Goal: Information Seeking & Learning: Learn about a topic

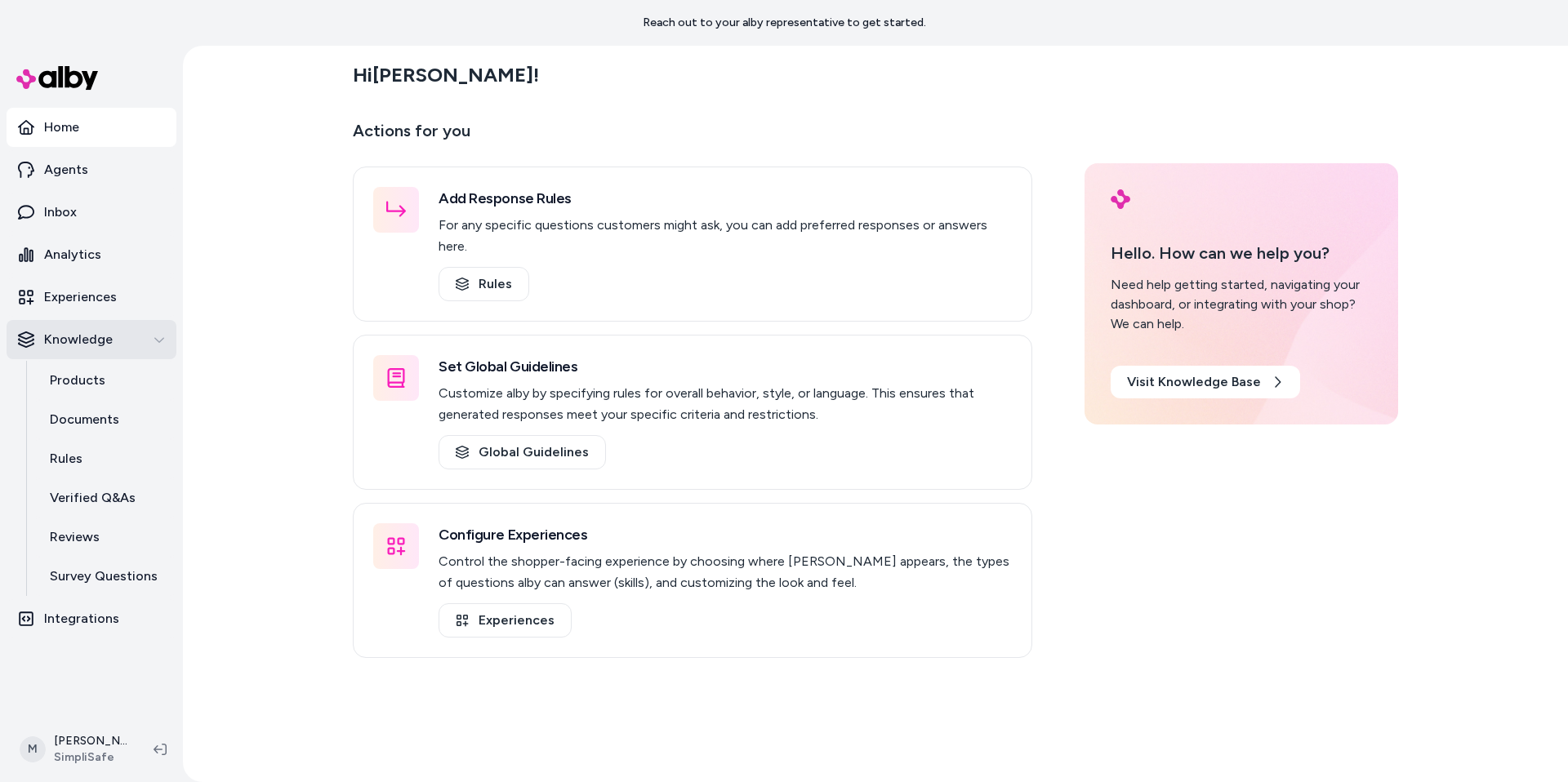
click at [142, 345] on div "Knowledge" at bounding box center [91, 340] width 147 height 20
click at [141, 345] on div "Knowledge" at bounding box center [91, 340] width 147 height 20
click at [114, 452] on link "Rules" at bounding box center [105, 459] width 143 height 40
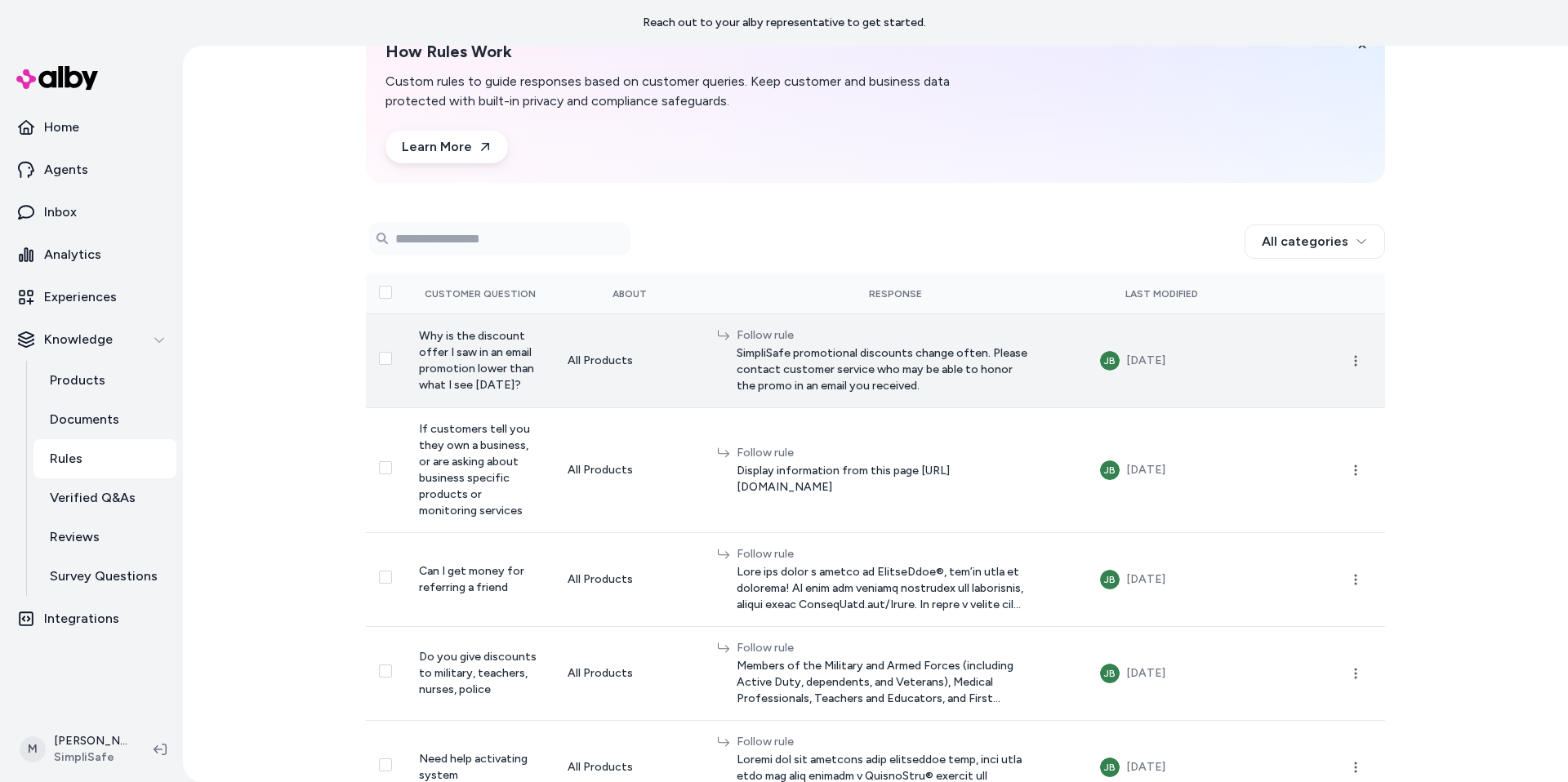
scroll to position [137, 0]
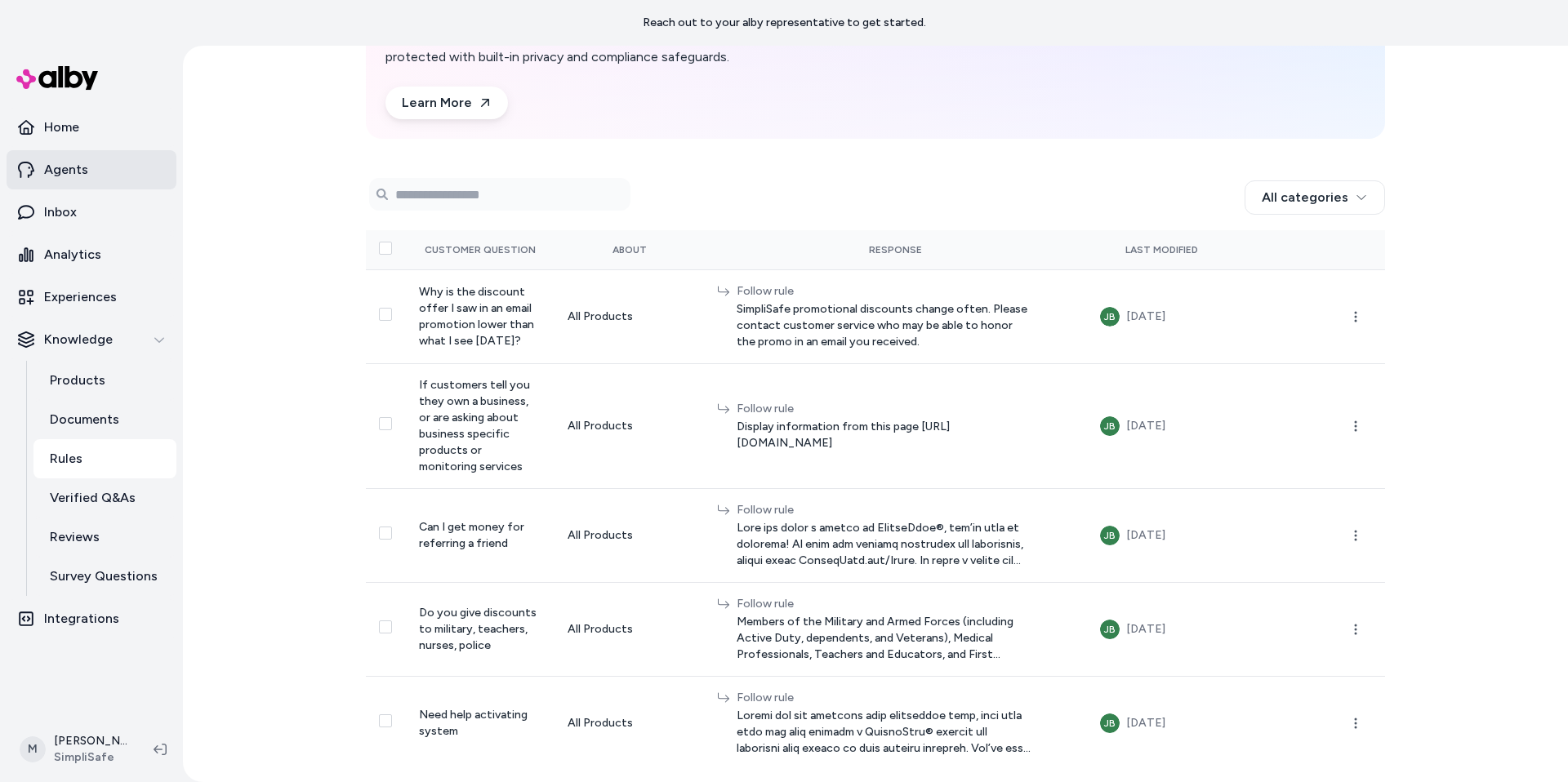
click at [96, 180] on link "Agents" at bounding box center [91, 170] width 170 height 40
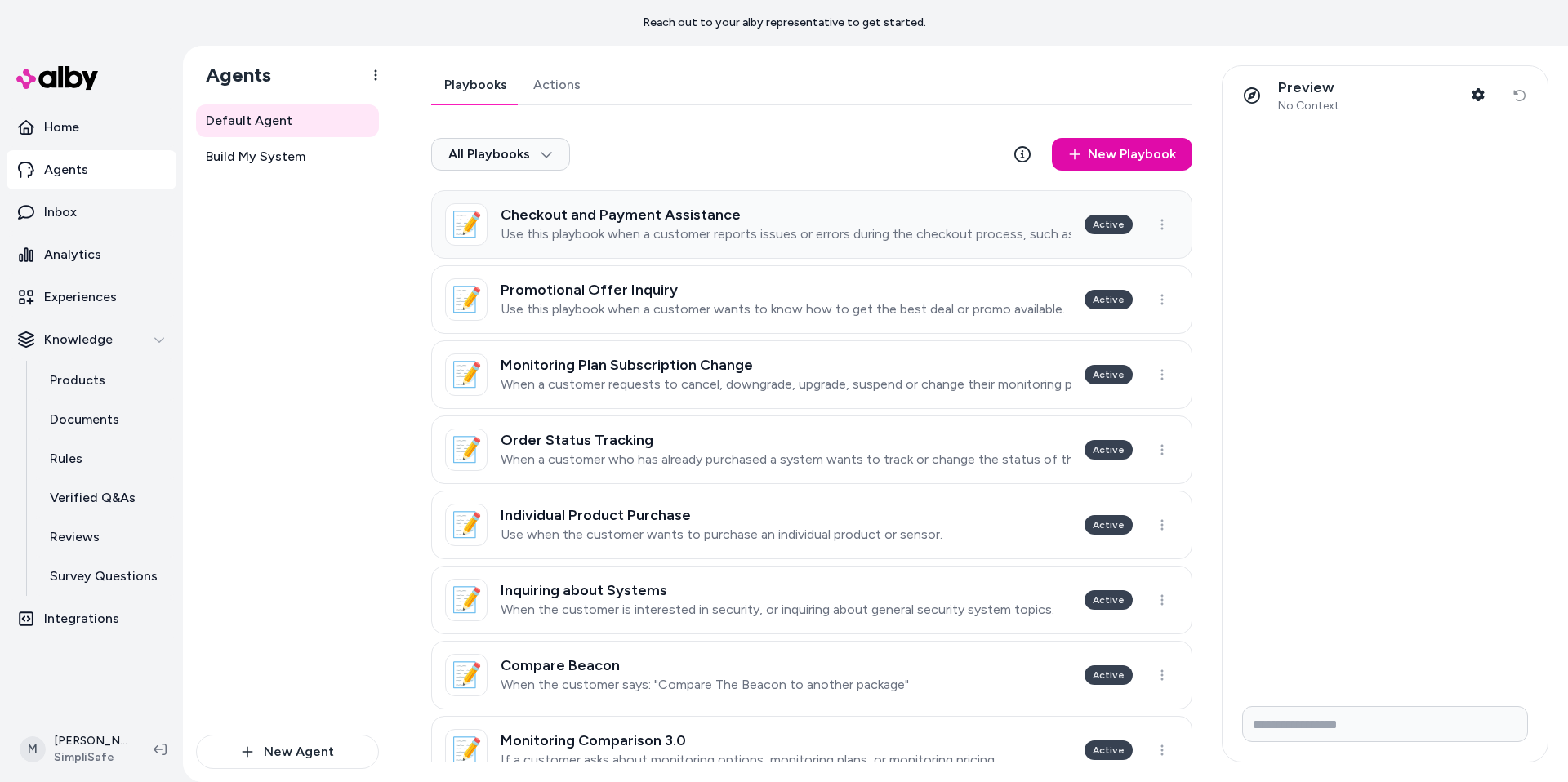
click at [753, 216] on h3 "Checkout and Payment Assistance" at bounding box center [786, 215] width 571 height 16
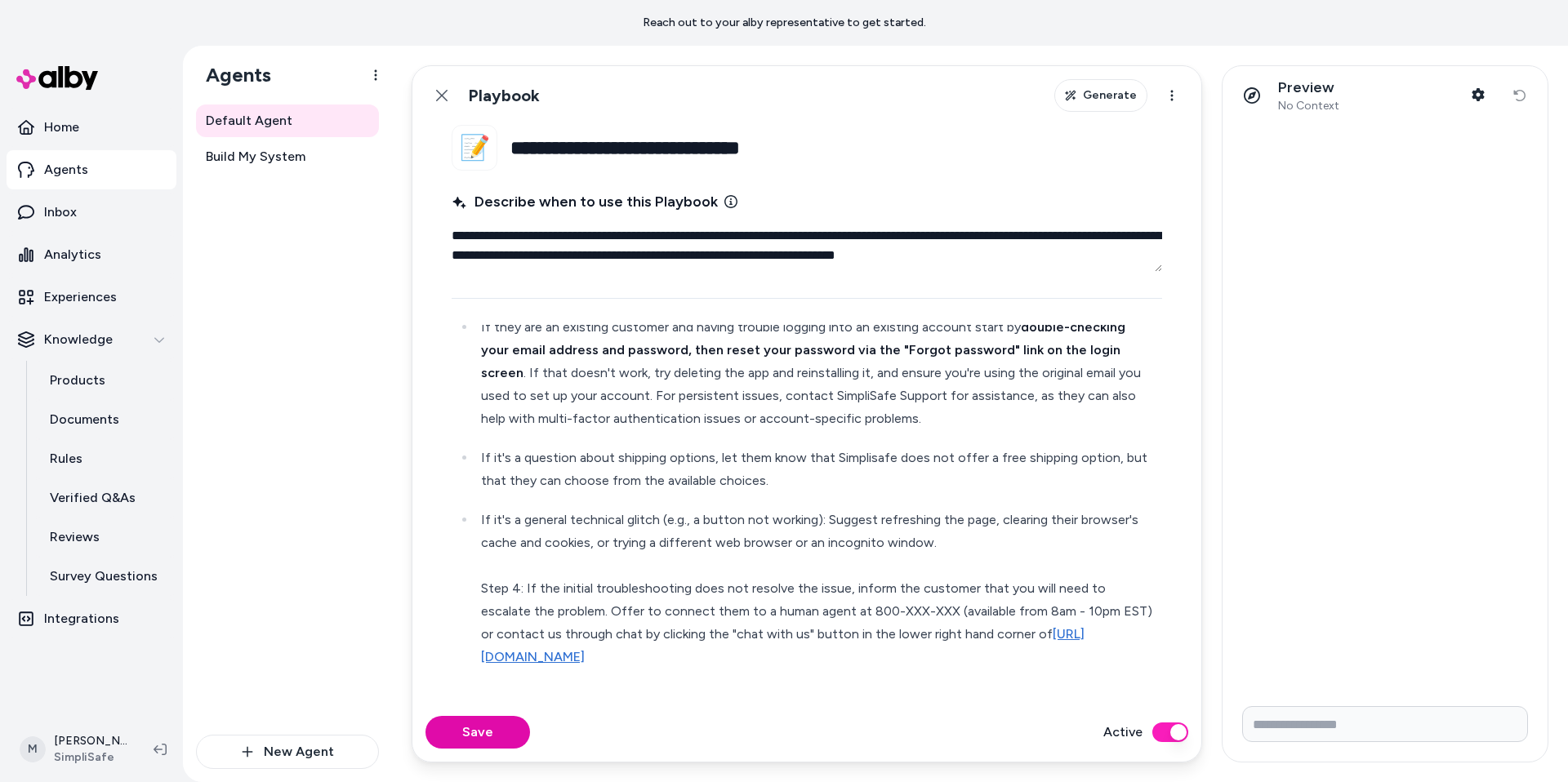
scroll to position [912, 0]
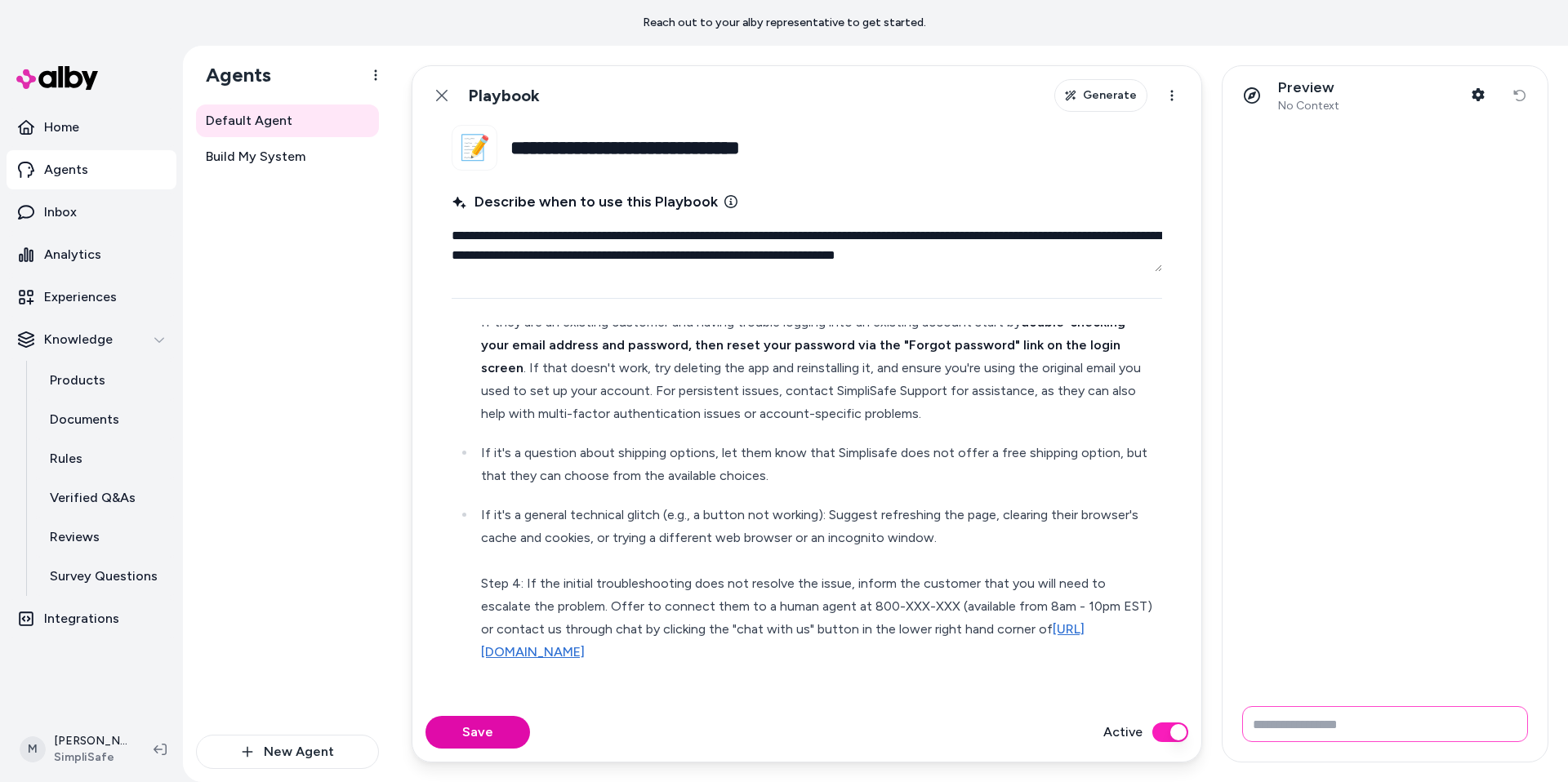
click at [1318, 715] on input "Write your prompt here" at bounding box center [1384, 724] width 286 height 36
type input "**********"
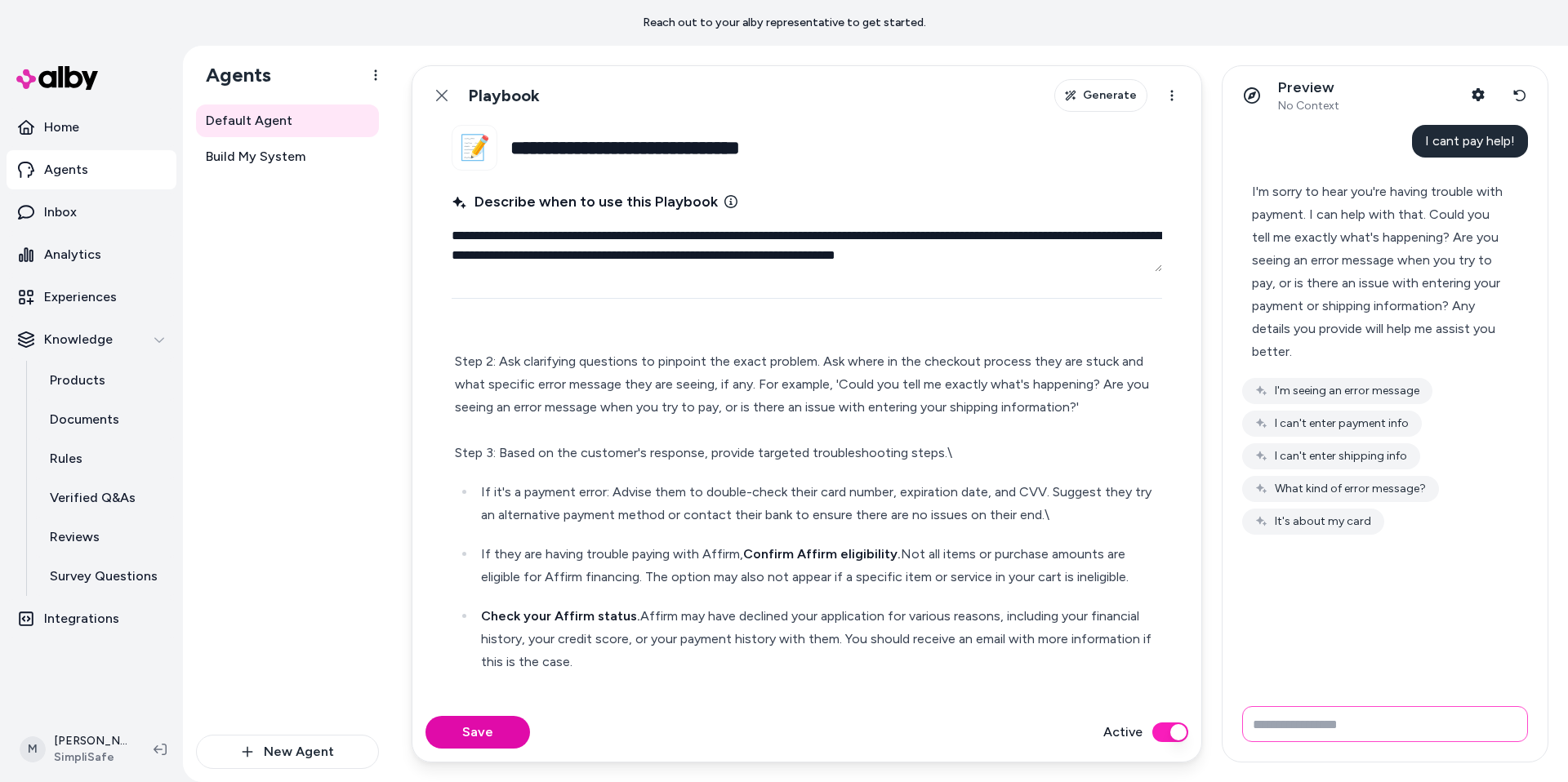
scroll to position [236, 0]
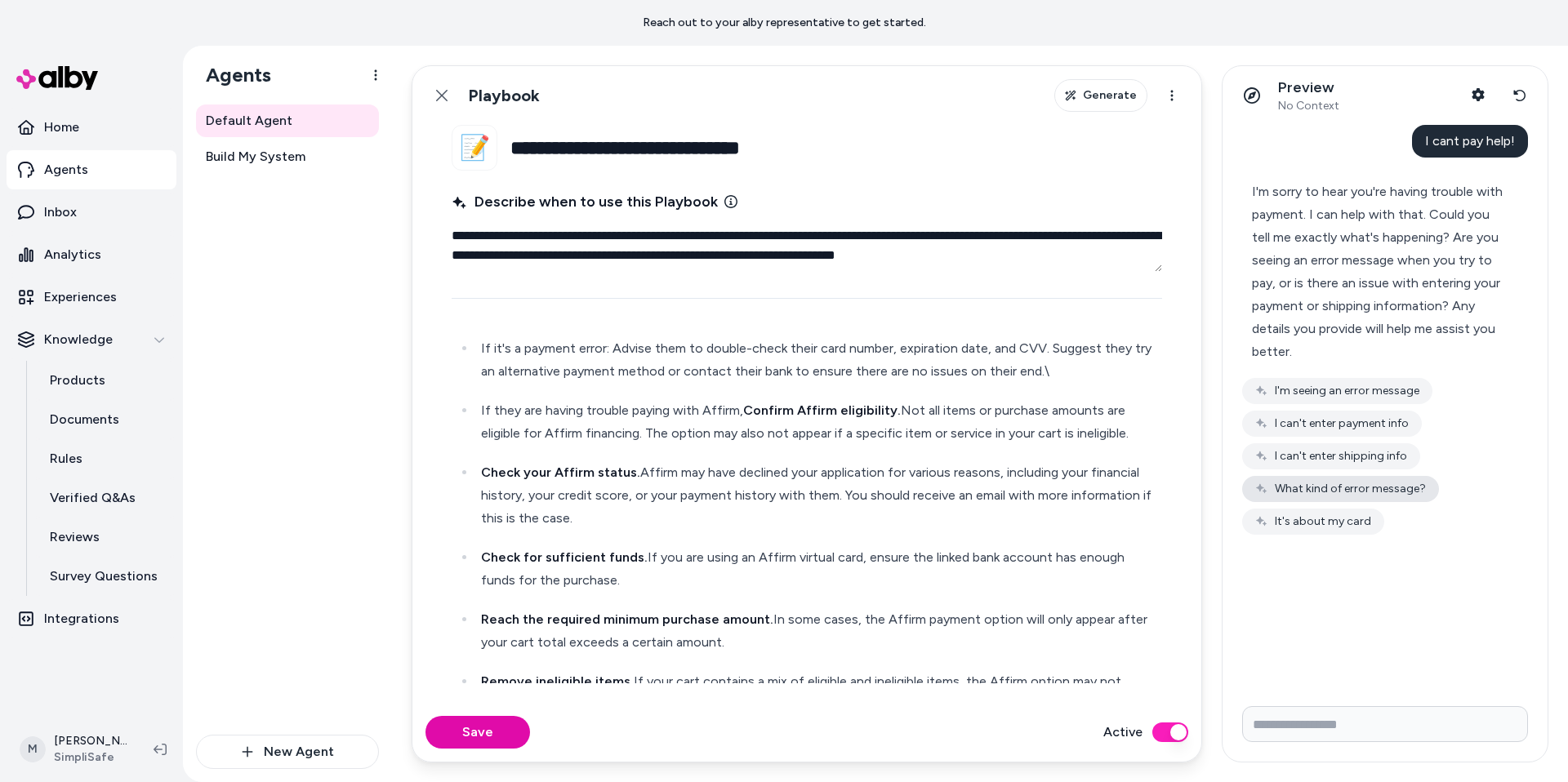
click at [1357, 488] on button "What kind of error message?" at bounding box center [1340, 489] width 197 height 26
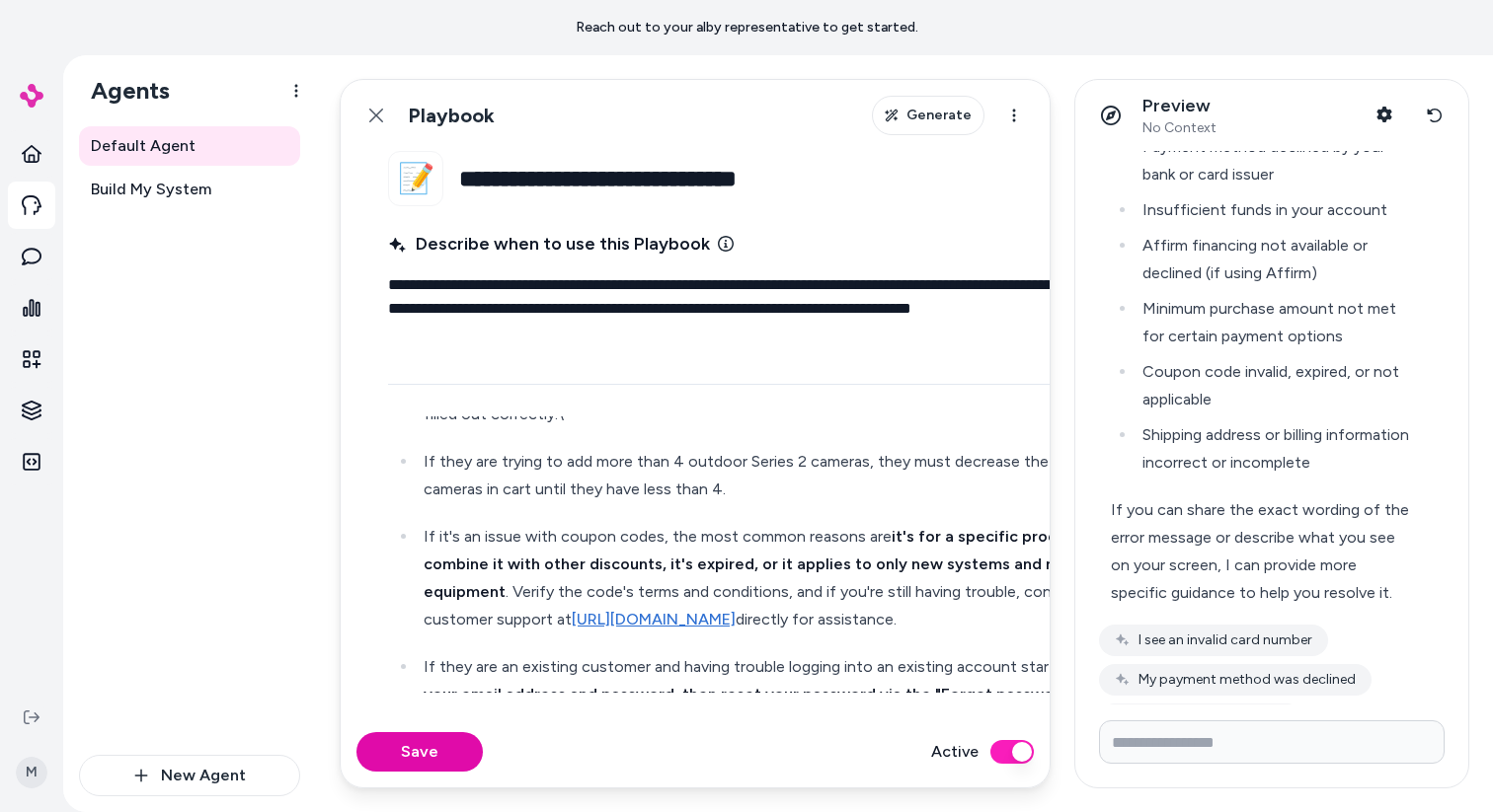
scroll to position [967, 0]
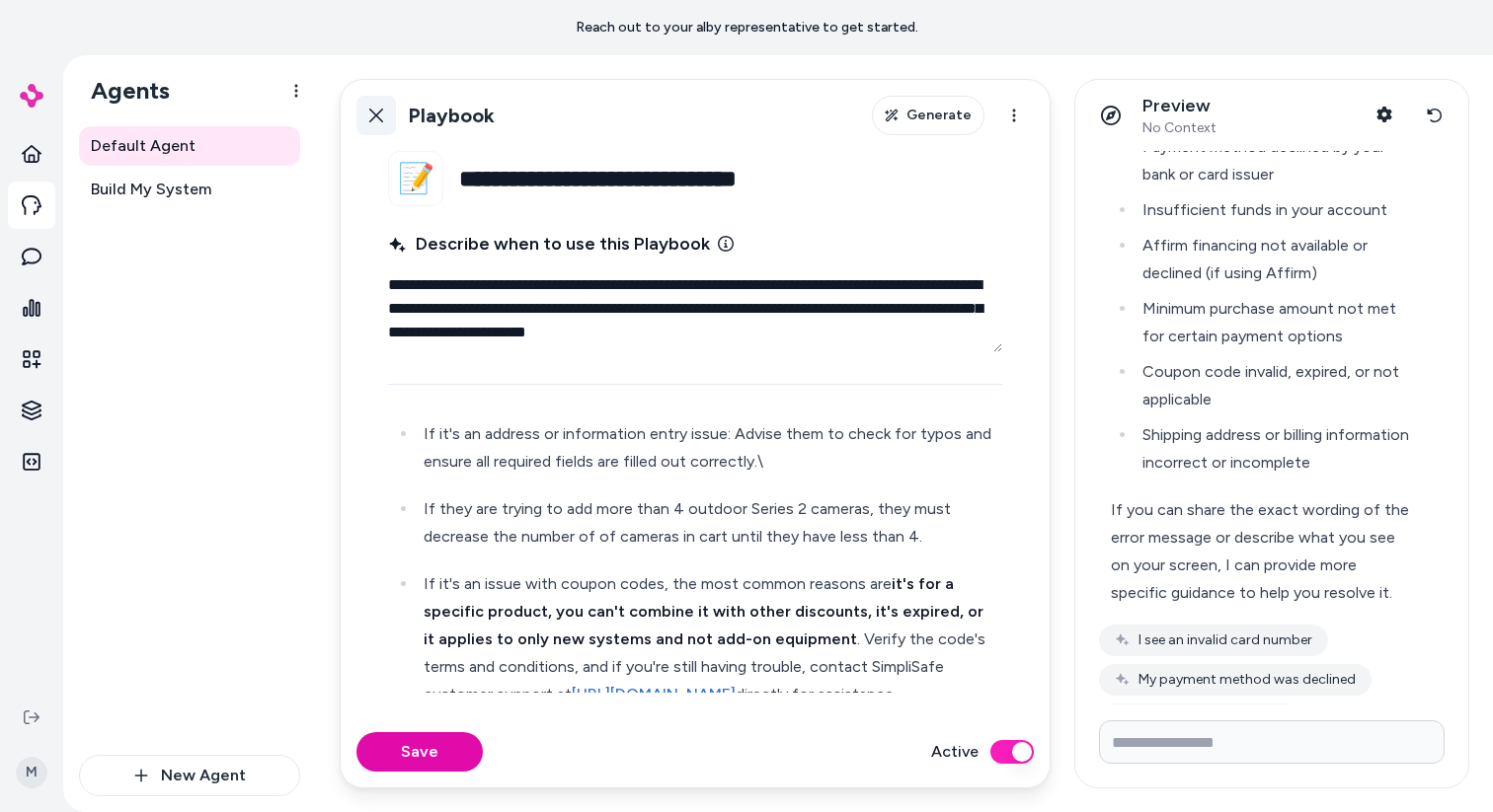
click at [385, 125] on link "Back" at bounding box center [376, 115] width 40 height 40
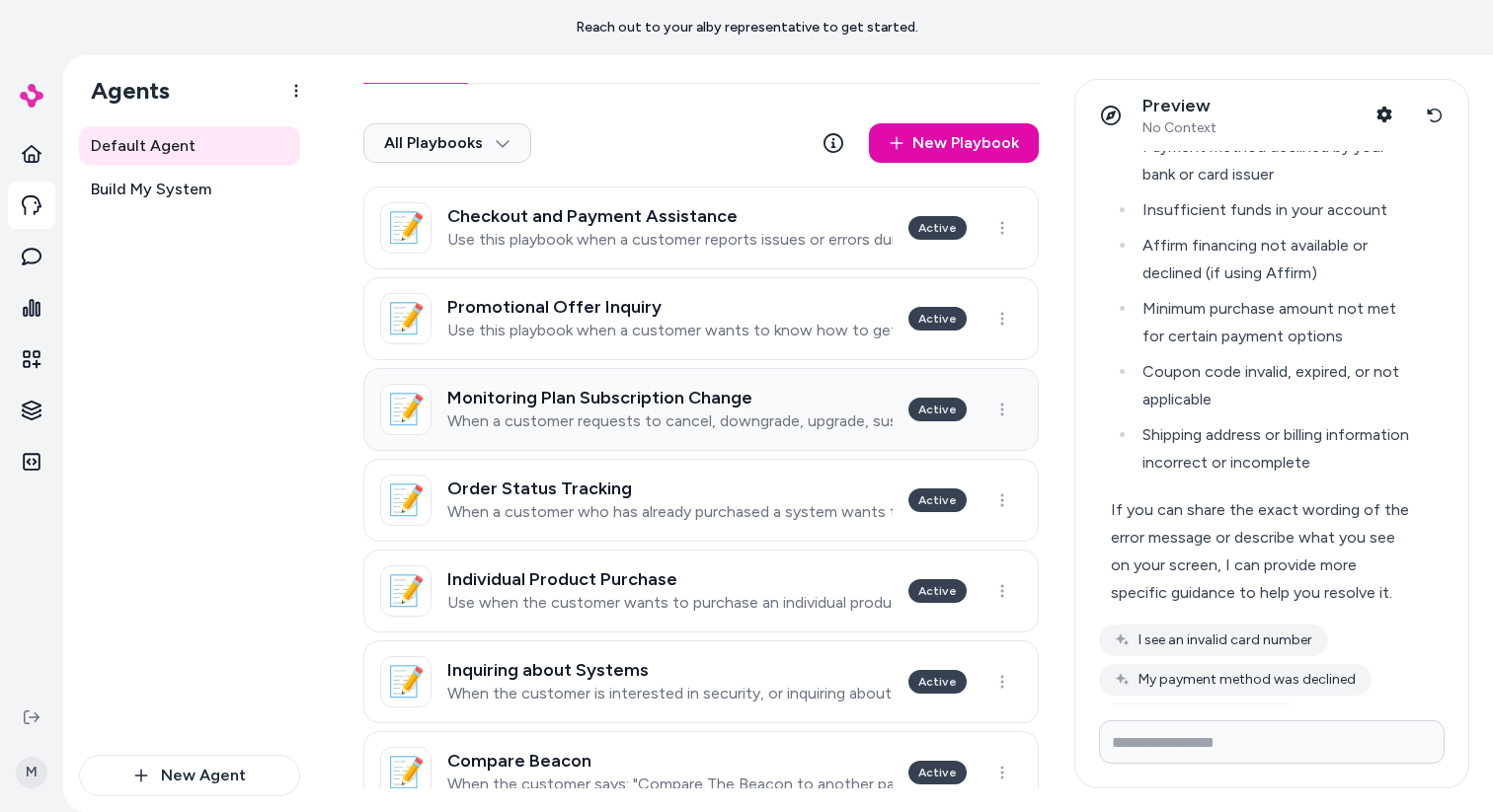
scroll to position [50, 0]
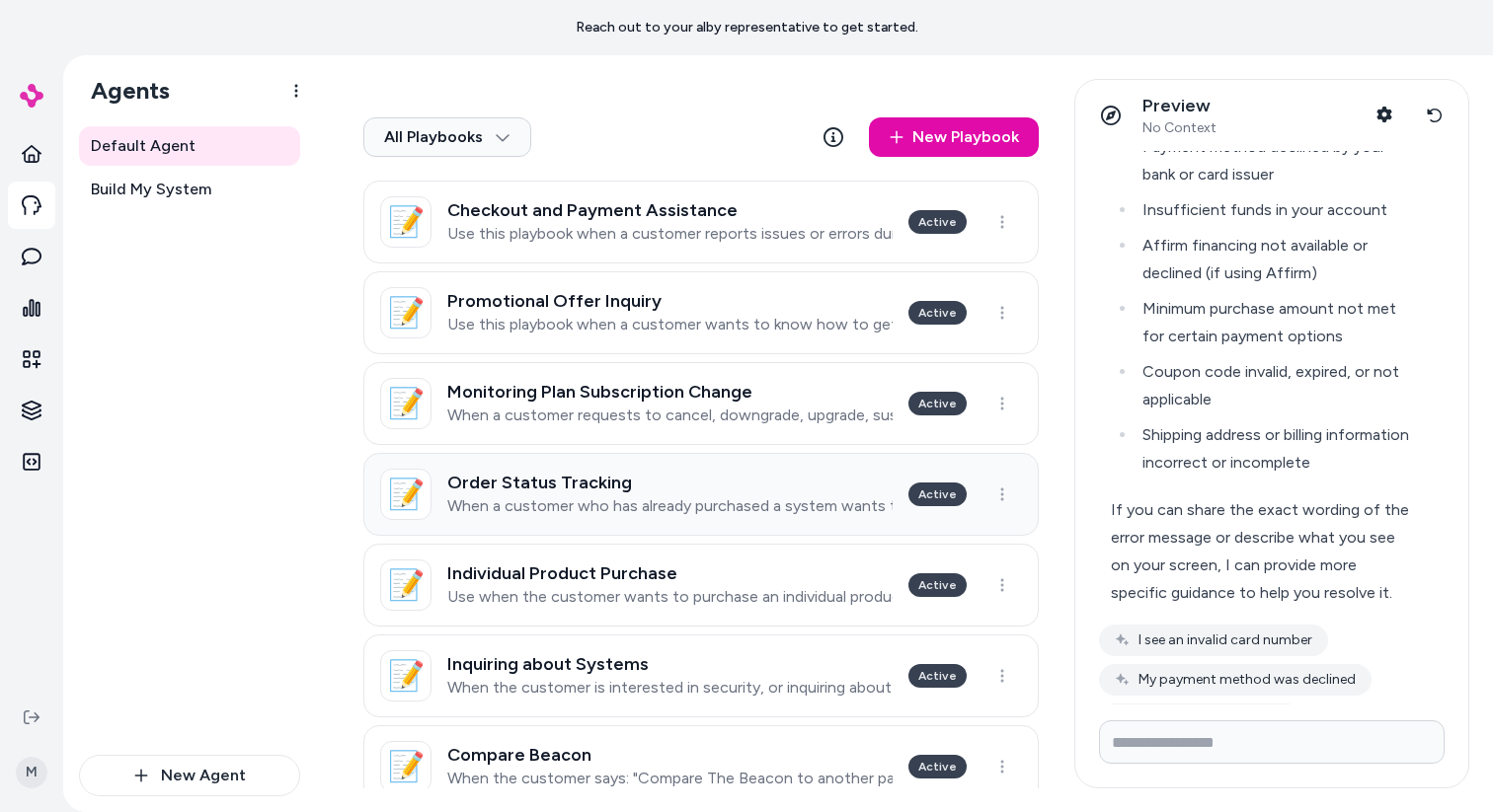
click at [699, 465] on link "📝 Order Status Tracking When a customer who has already purchased a system want…" at bounding box center [701, 494] width 675 height 83
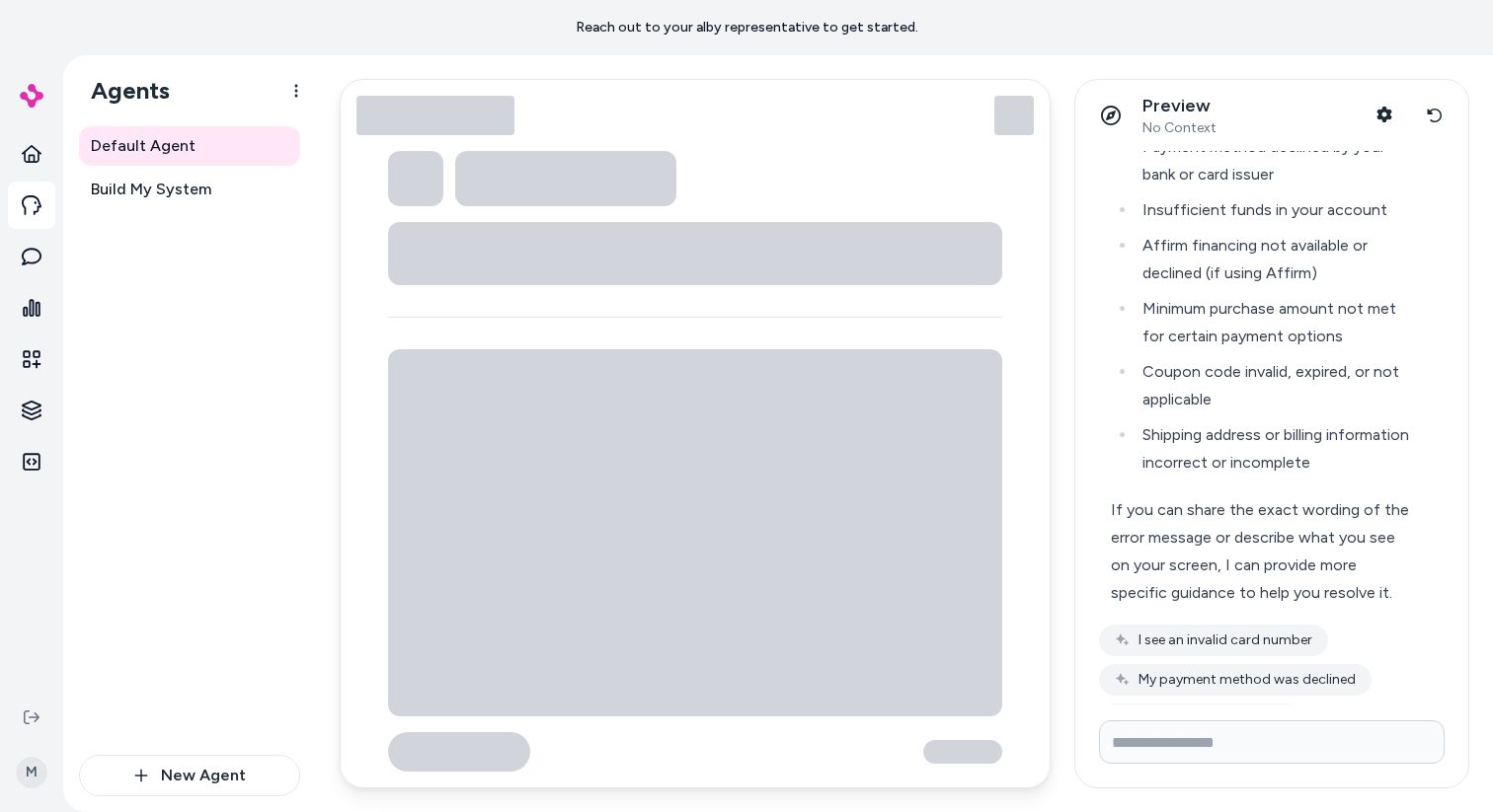
type textarea "*"
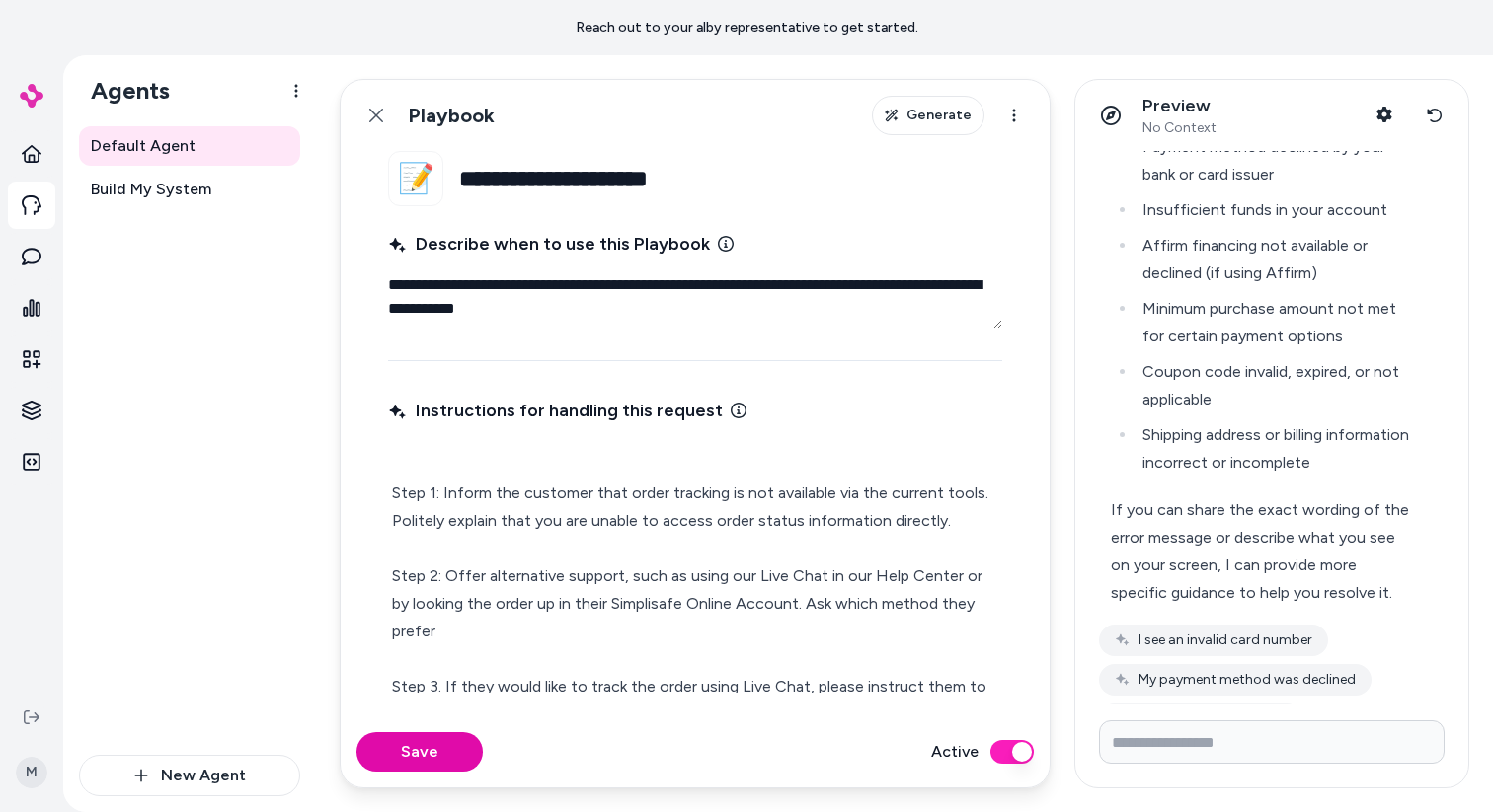
scroll to position [584, 0]
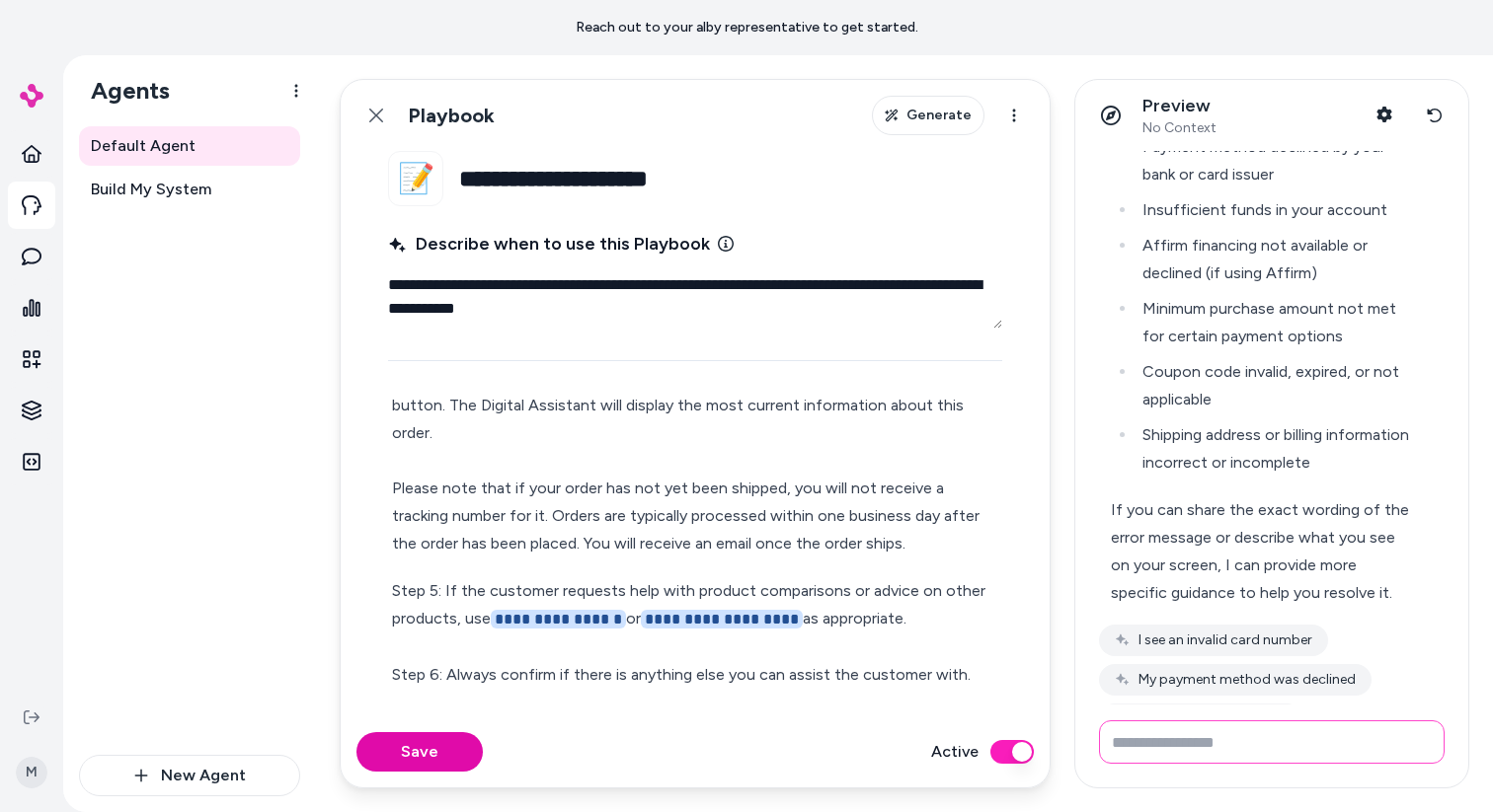
click at [1246, 754] on input "Write your prompt here" at bounding box center [1271, 742] width 345 height 44
click at [1190, 745] on input "****" at bounding box center [1271, 742] width 345 height 44
type input "**********"
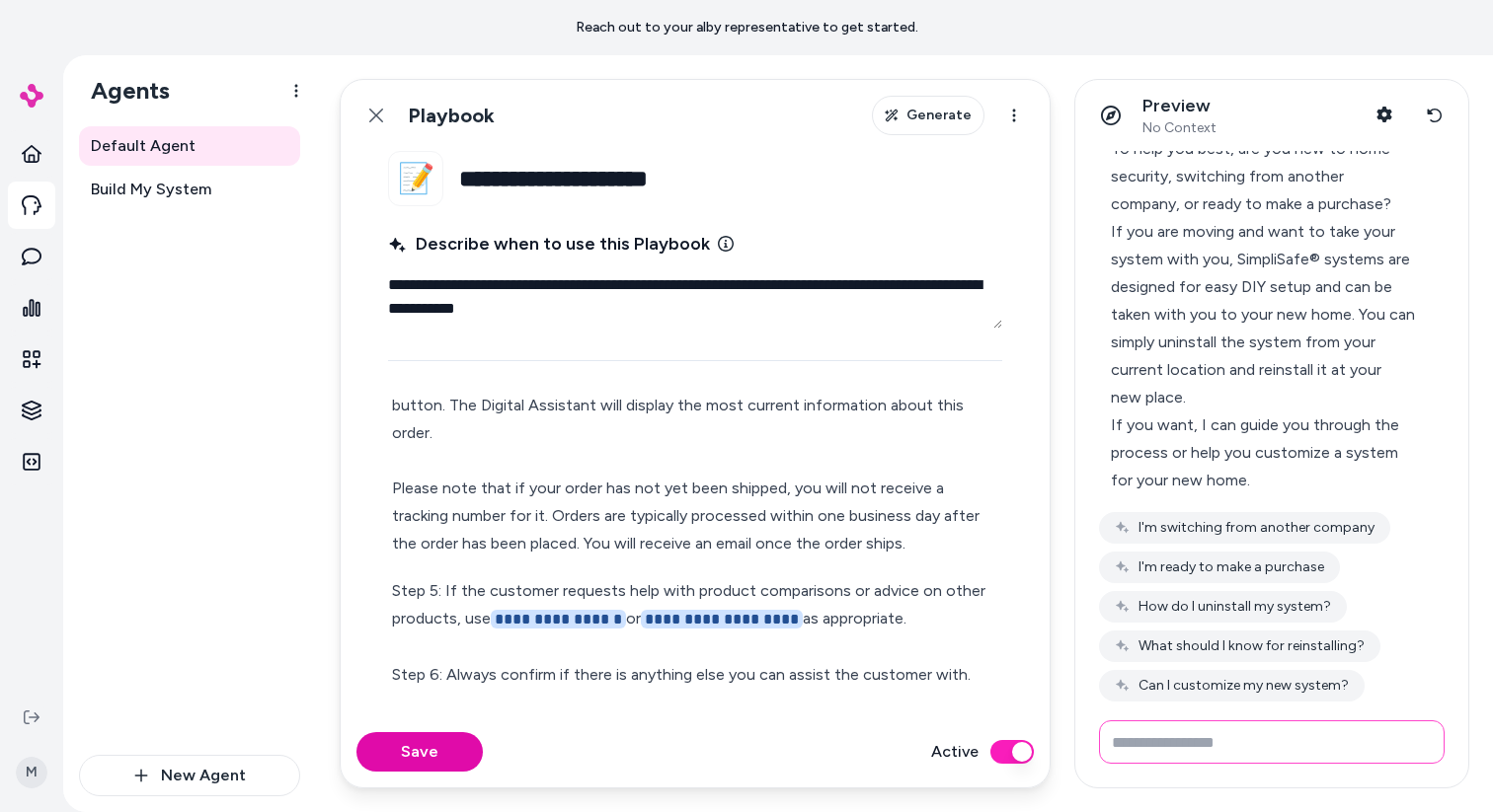
scroll to position [1316, 0]
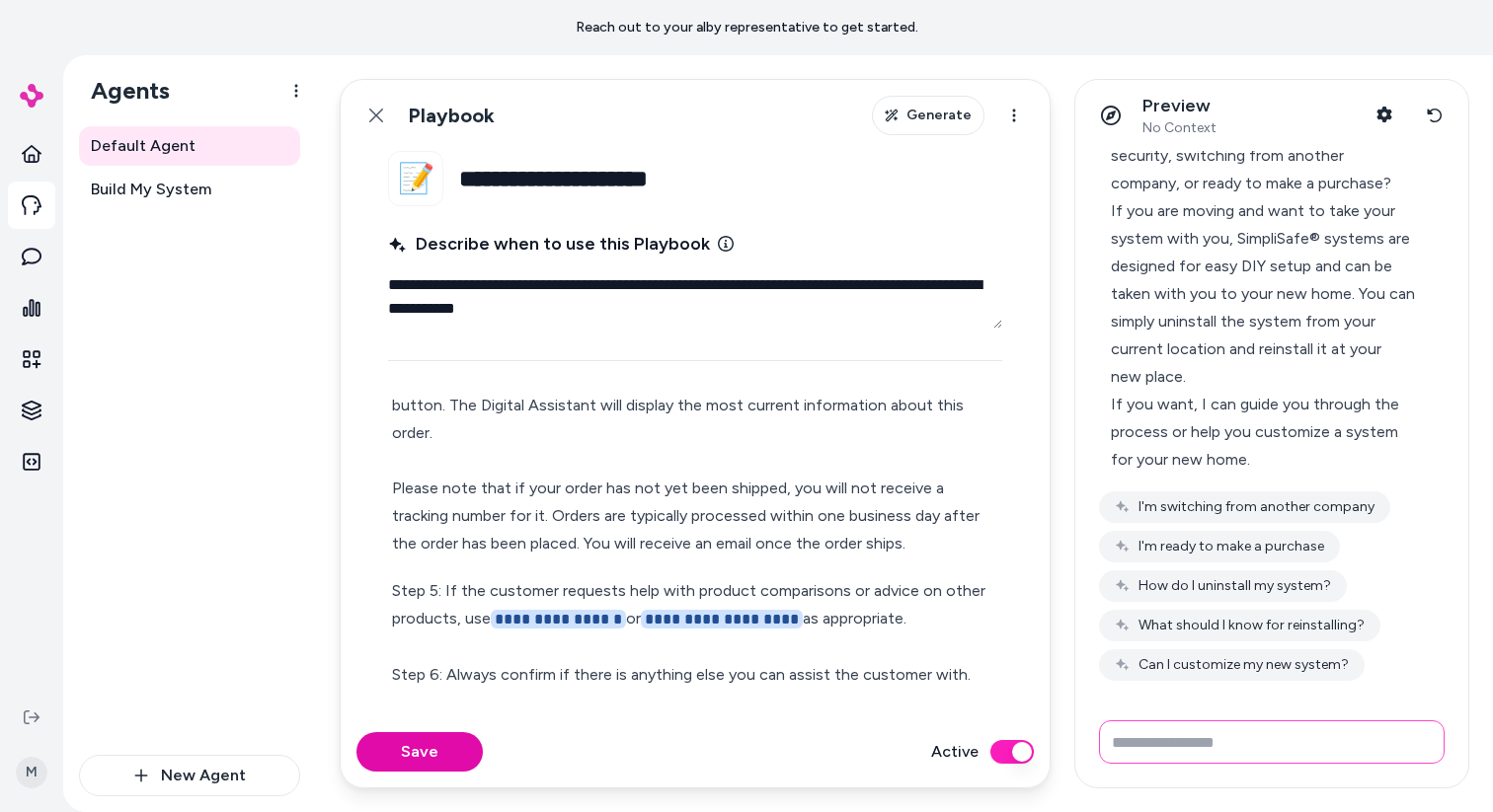
click at [1237, 728] on input "Write your prompt here" at bounding box center [1271, 742] width 345 height 44
click at [1280, 634] on button "What should I know for reinstalling?" at bounding box center [1239, 626] width 282 height 32
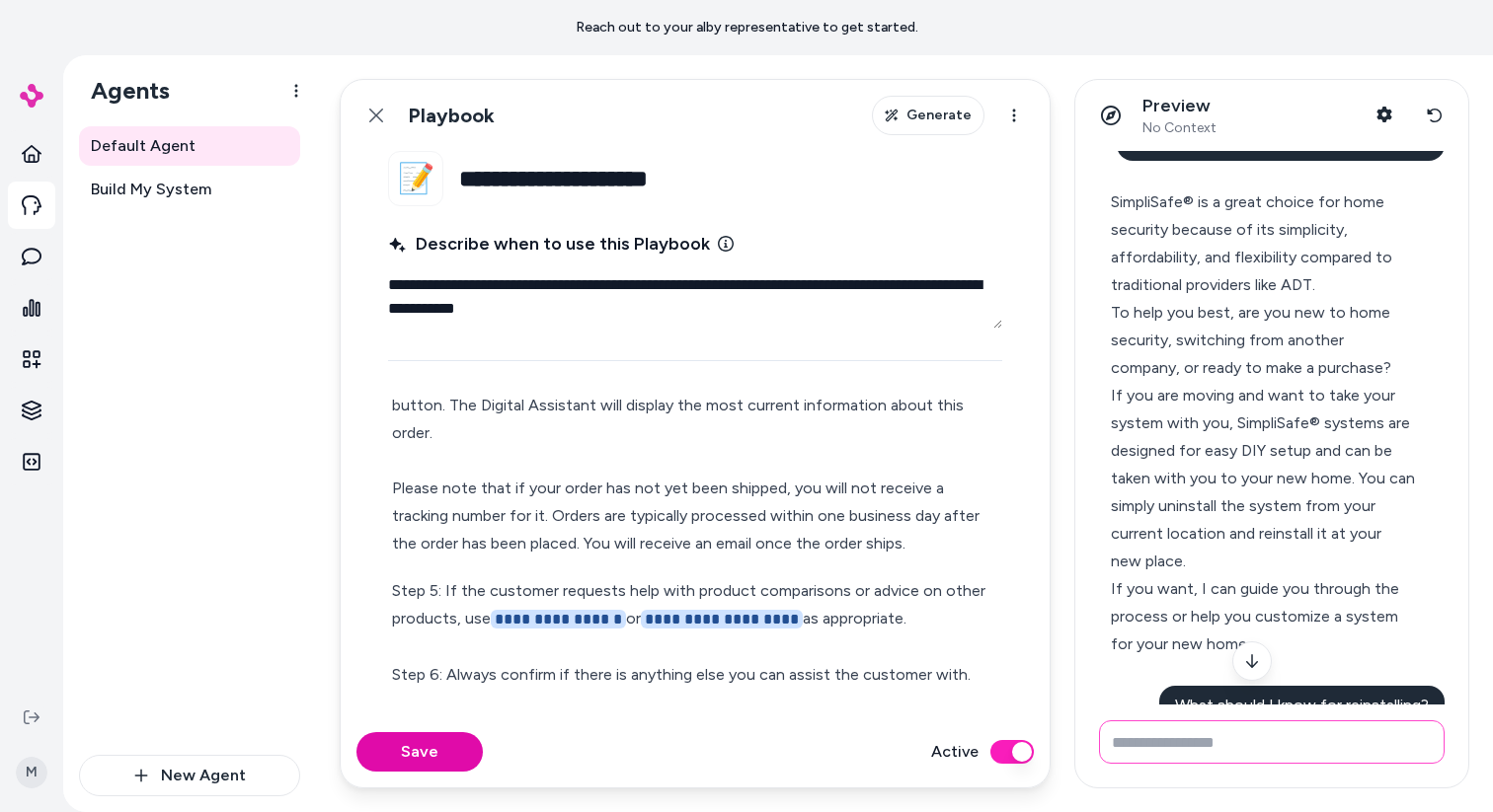
scroll to position [1112, 0]
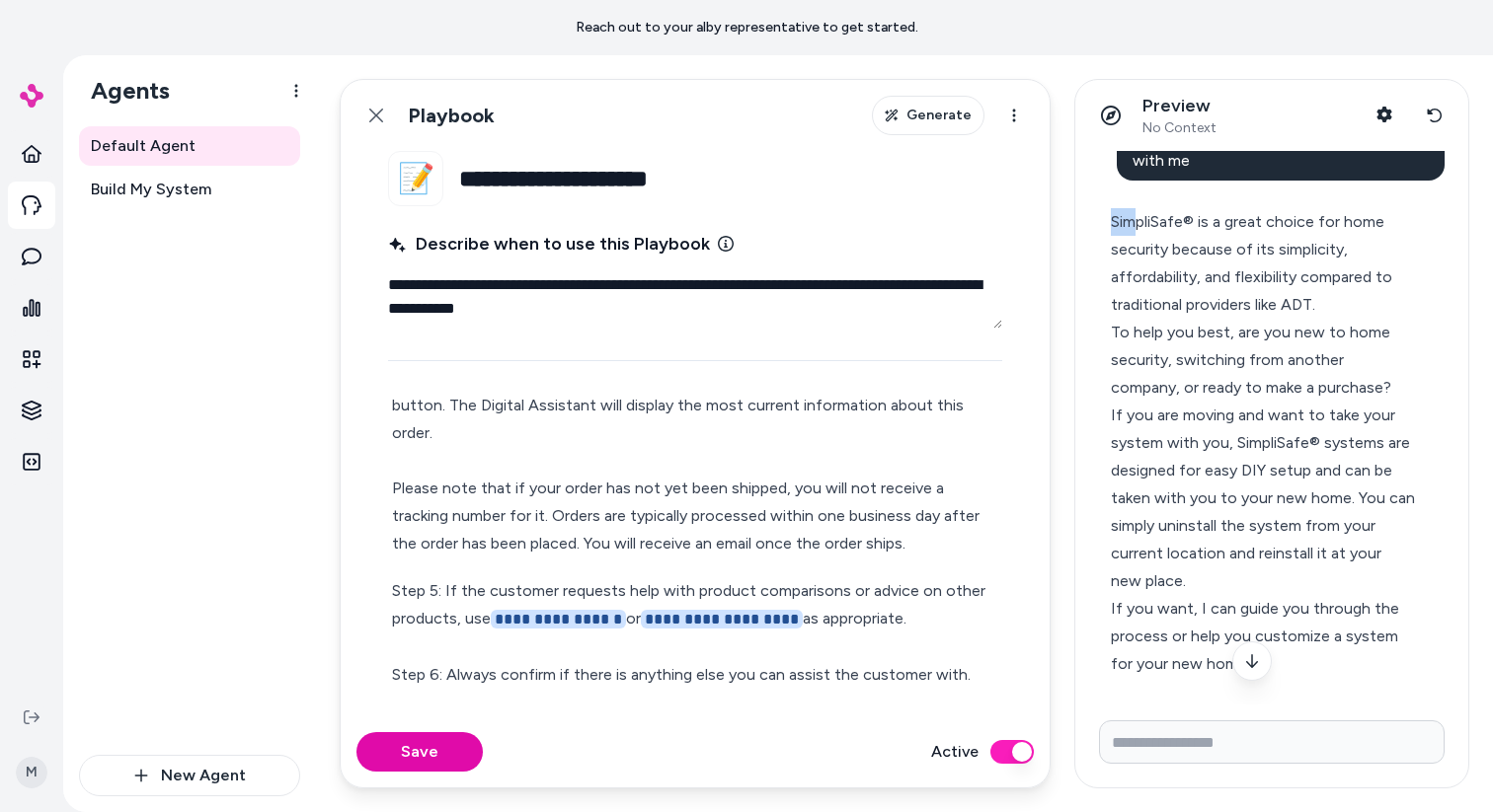
drag, startPoint x: 1133, startPoint y: 207, endPoint x: 1123, endPoint y: 217, distance: 14.1
click at [1131, 211] on div "SimpliSafe® is a great choice for home security because of its simplicity, affo…" at bounding box center [1263, 263] width 305 height 110
click at [1115, 221] on div "SimpliSafe® is a great choice for home security because of its simplicity, affo…" at bounding box center [1263, 263] width 305 height 110
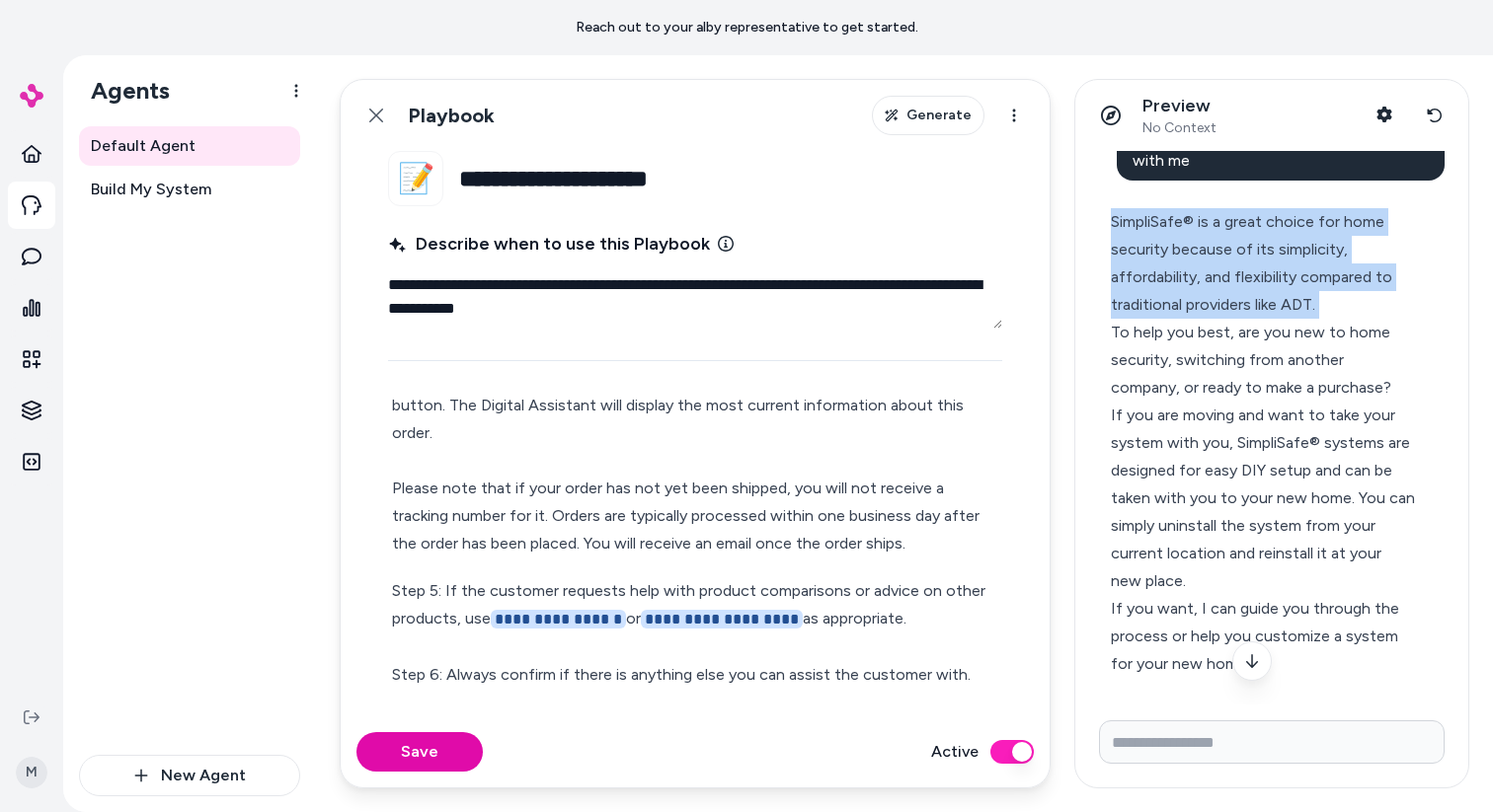
drag, startPoint x: 1115, startPoint y: 221, endPoint x: 1378, endPoint y: 308, distance: 277.0
click at [1378, 308] on div "SimpliSafe® is a great choice for home security because of its simplicity, affo…" at bounding box center [1263, 263] width 305 height 110
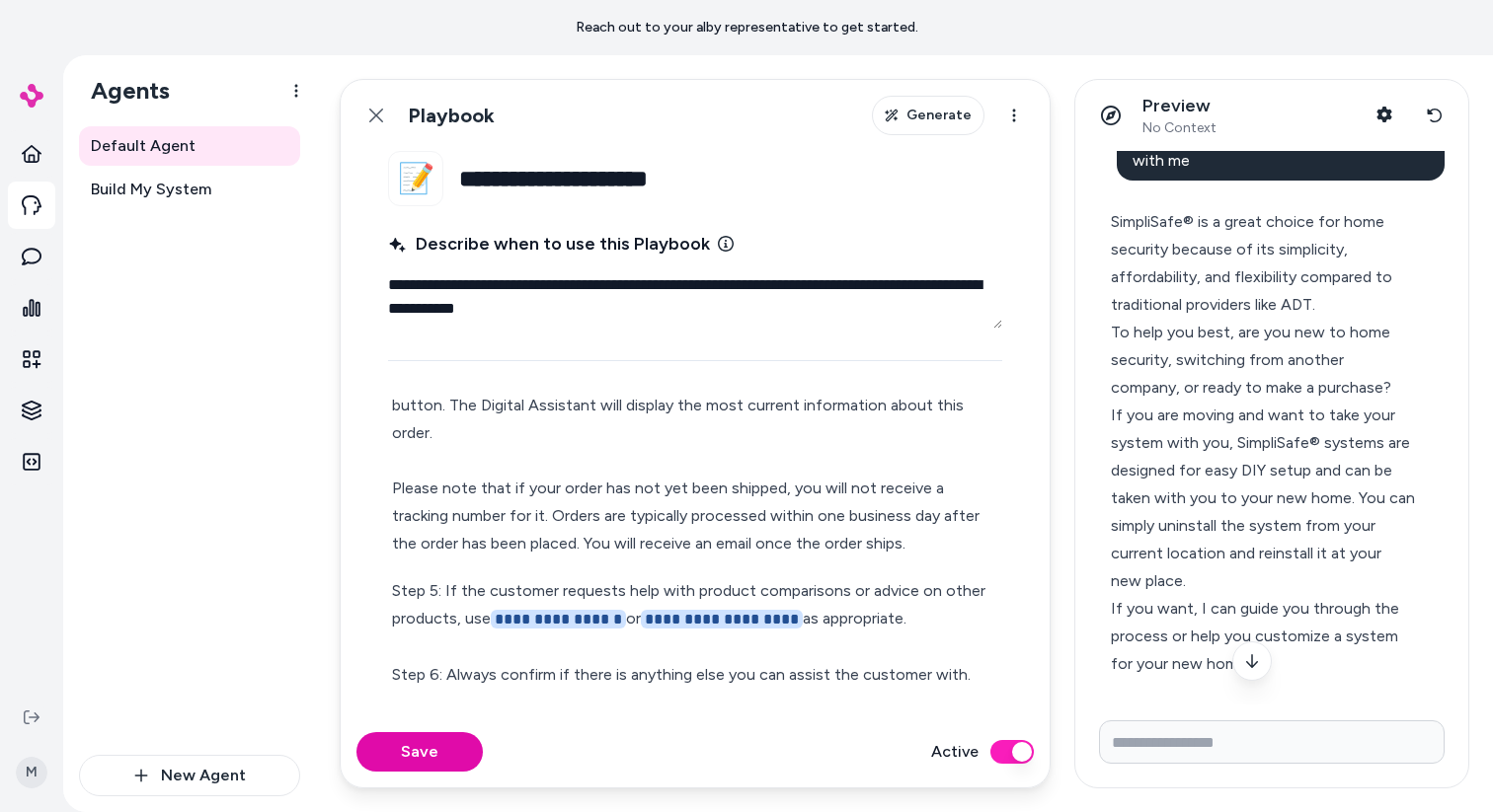
click at [1380, 329] on div "To help you best, are you new to home security, switching from another company,…" at bounding box center [1263, 359] width 305 height 83
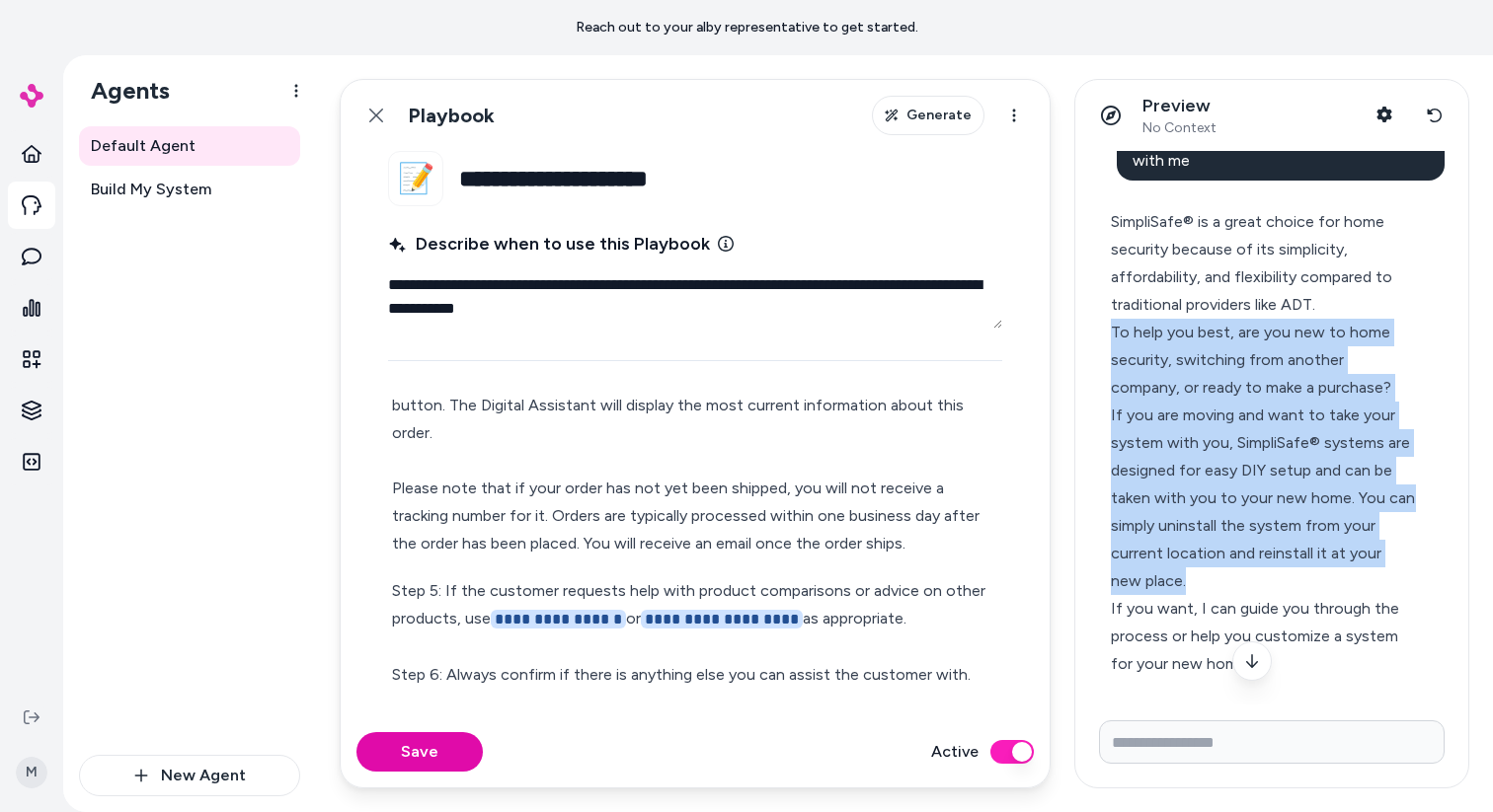
drag, startPoint x: 1104, startPoint y: 332, endPoint x: 1281, endPoint y: 587, distance: 310.4
click at [1281, 587] on div "SimpliSafe® is a great choice for home security because of its simplicity, affo…" at bounding box center [1263, 443] width 328 height 494
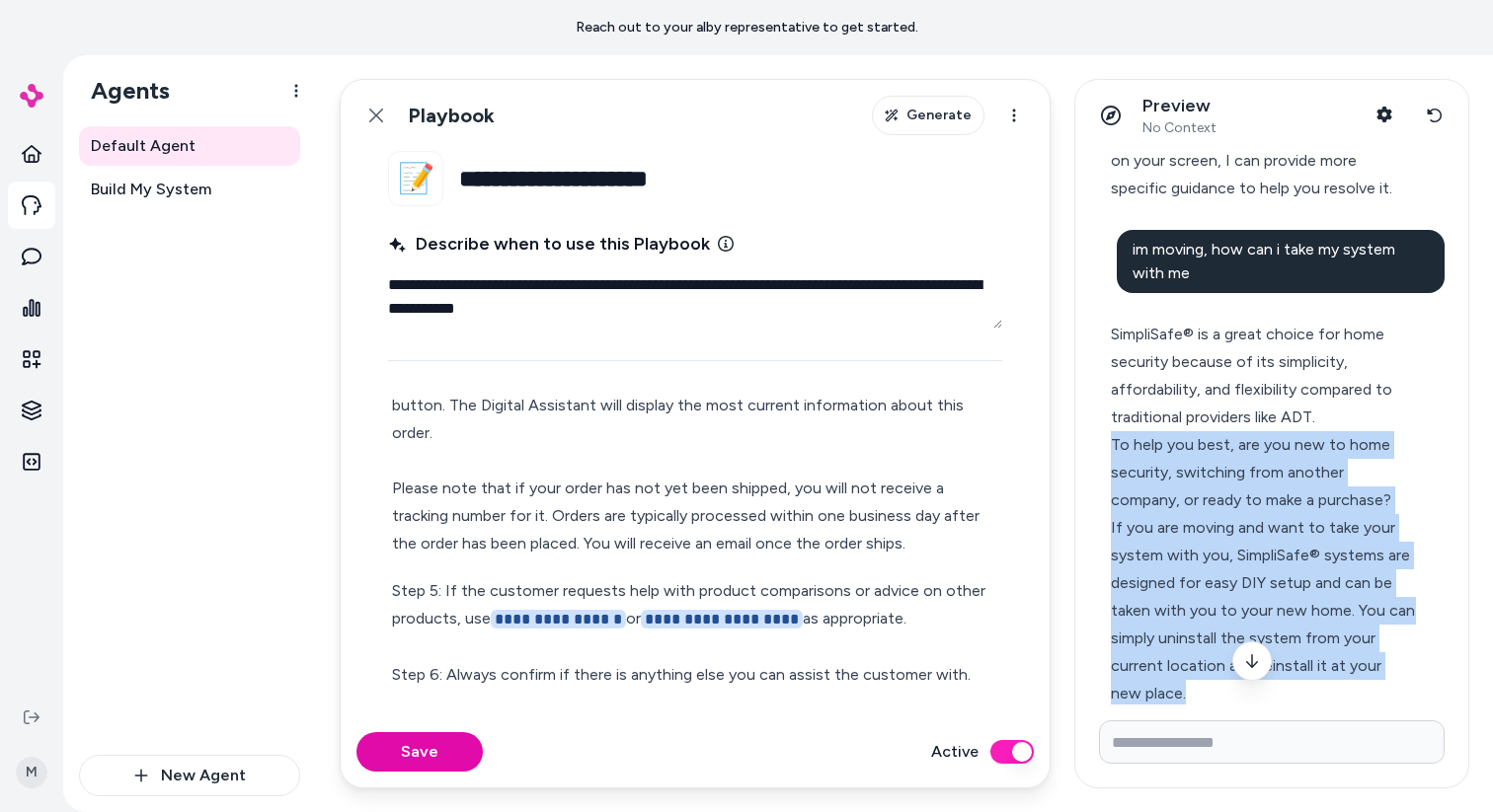
scroll to position [966, 0]
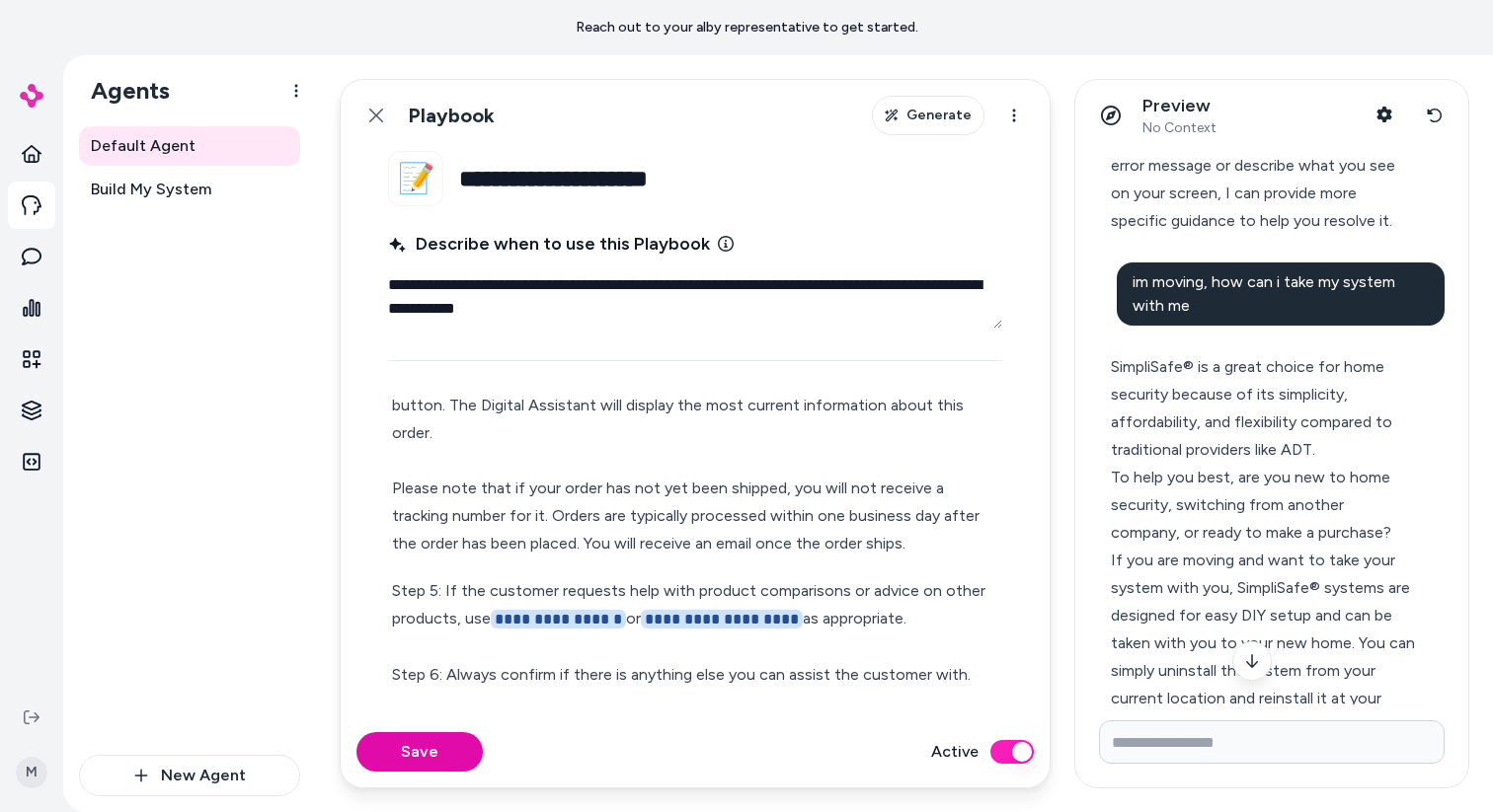
click at [1161, 284] on span "im moving, how can i take my system with me" at bounding box center [1264, 294] width 263 height 43
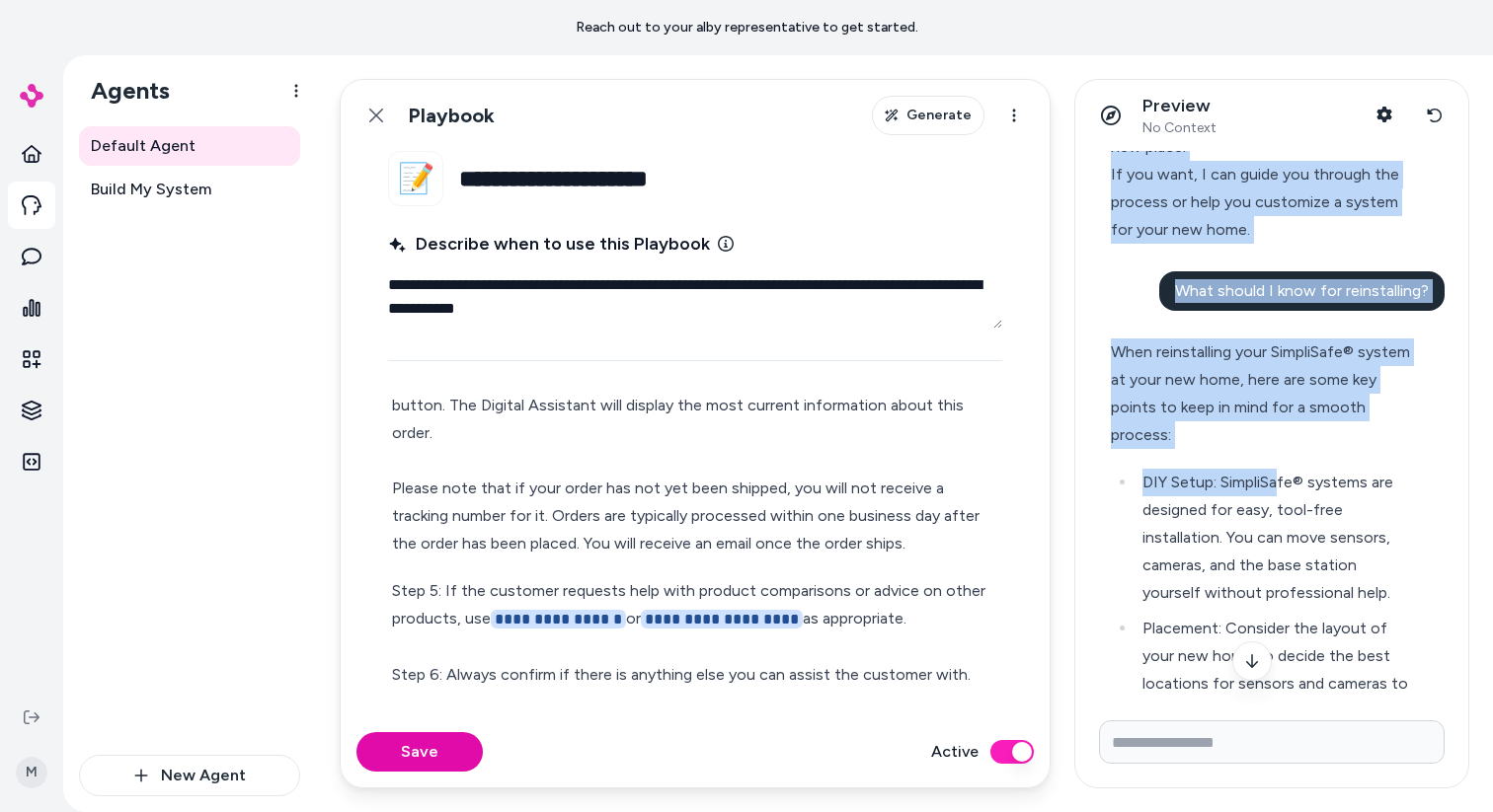
scroll to position [1557, 0]
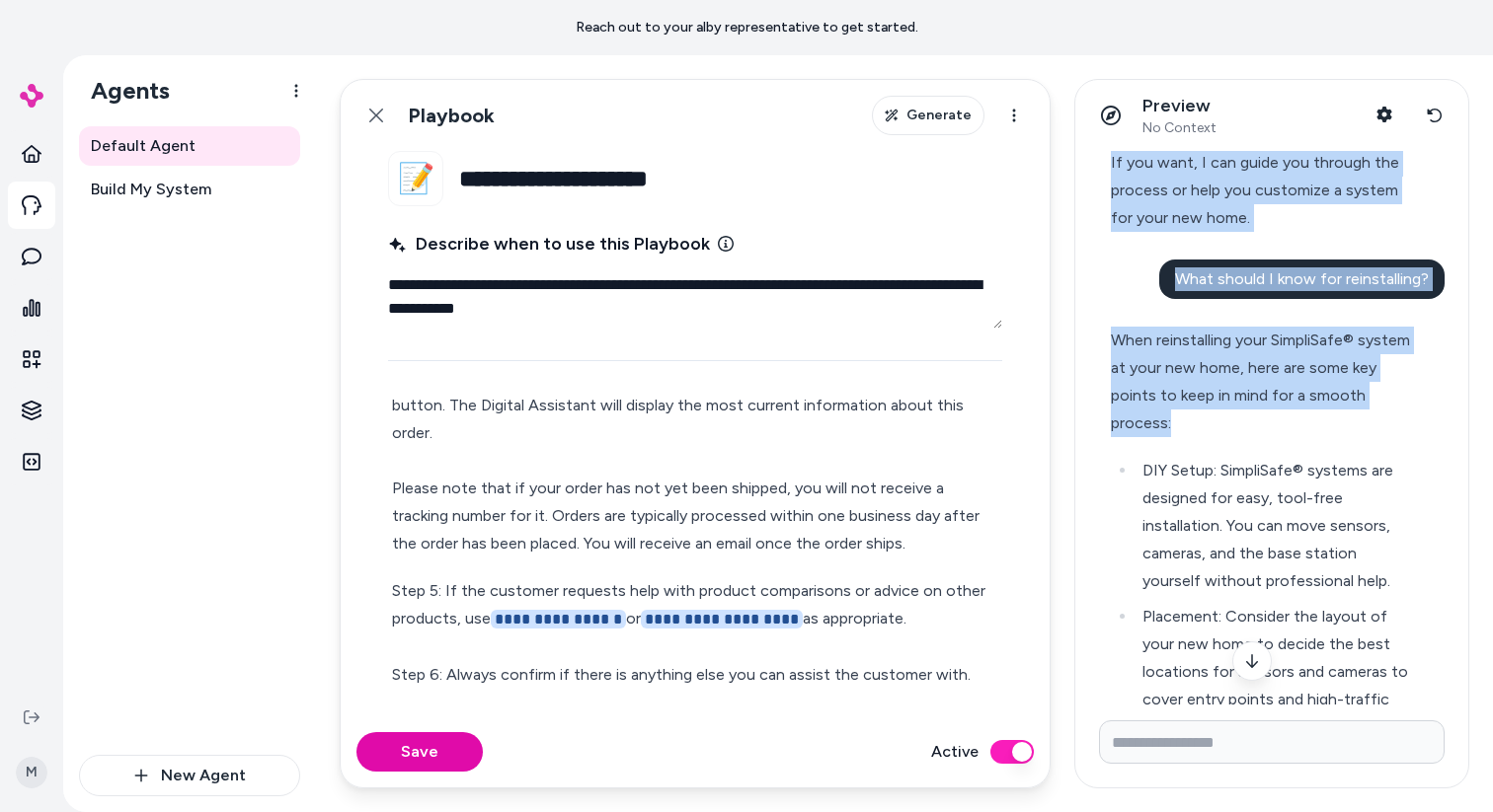
drag, startPoint x: 1117, startPoint y: 364, endPoint x: 1240, endPoint y: 426, distance: 137.7
click at [1240, 426] on div "I cant pay help! I'm sorry to hear you're having trouble with payment. I can he…" at bounding box center [1271, 46] width 345 height 2904
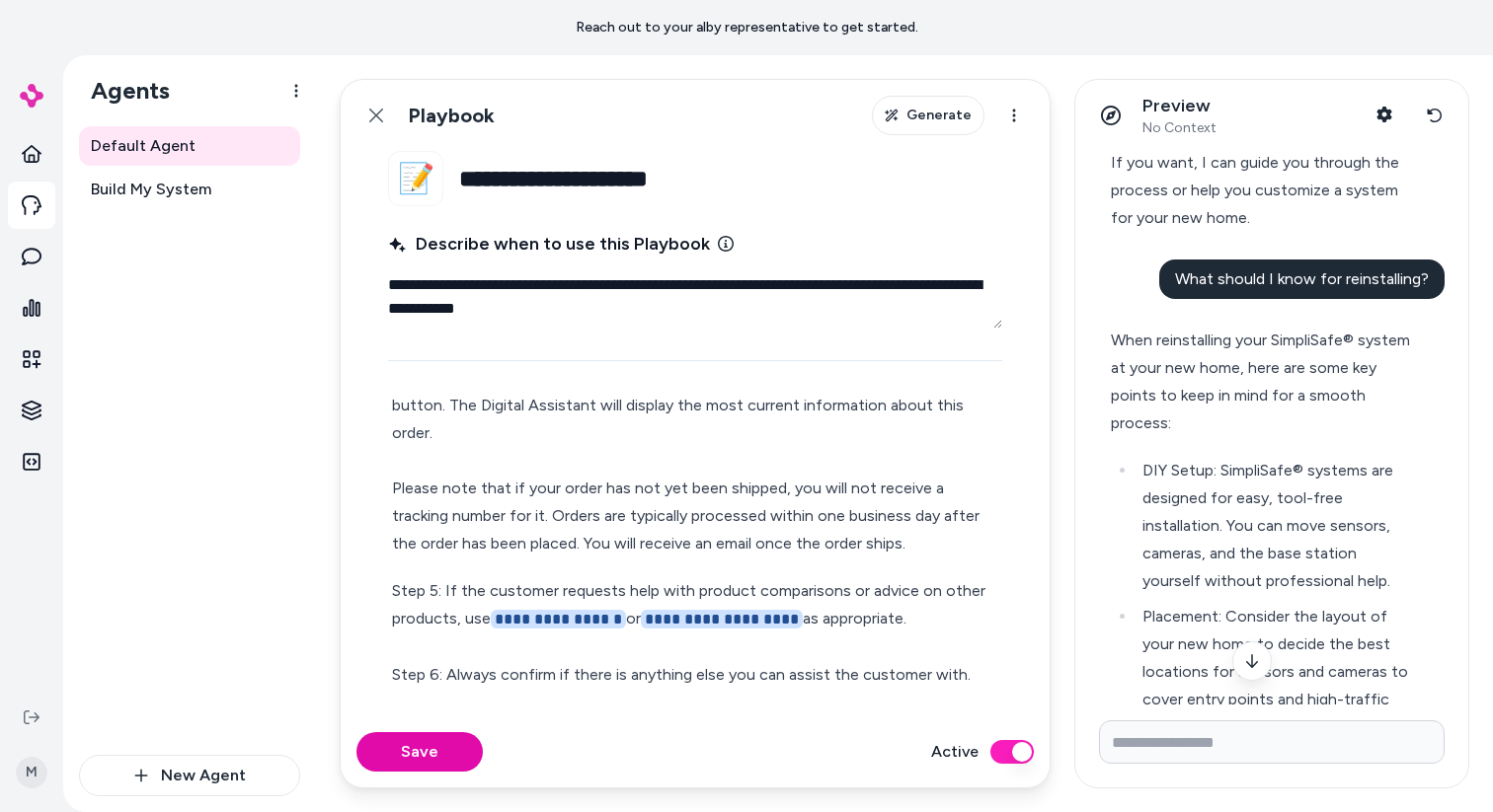
click at [1238, 475] on li "DIY Setup: SimpliSafe® systems are designed for easy, tool-free installation. Y…" at bounding box center [1276, 525] width 280 height 138
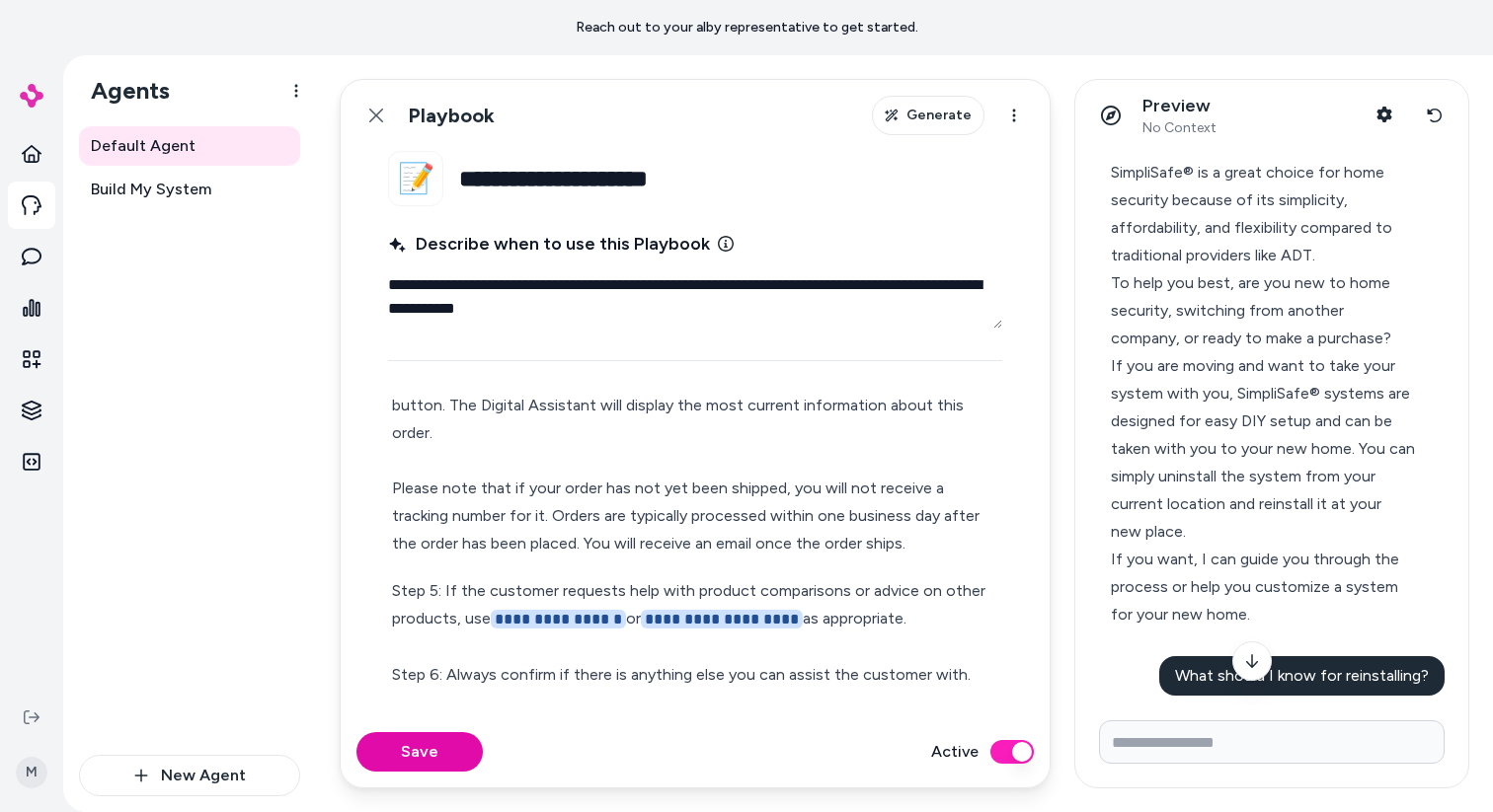
scroll to position [1262, 0]
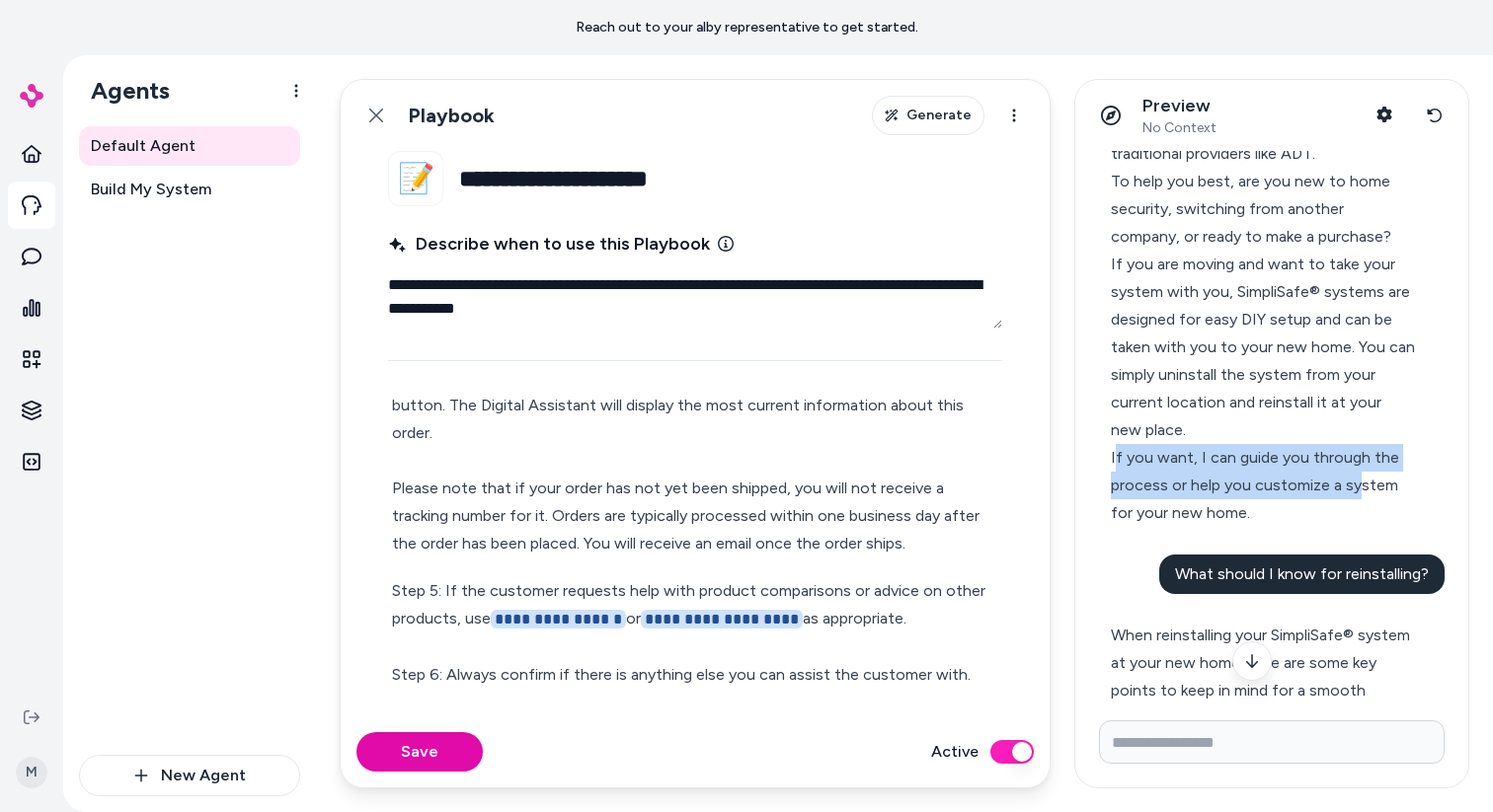
drag, startPoint x: 1129, startPoint y: 462, endPoint x: 1361, endPoint y: 486, distance: 233.2
click at [1361, 486] on div "If you want, I can guide you through the process or help you customize a system…" at bounding box center [1263, 485] width 305 height 83
click at [1358, 494] on div "If you want, I can guide you through the process or help you customize a system…" at bounding box center [1263, 485] width 305 height 83
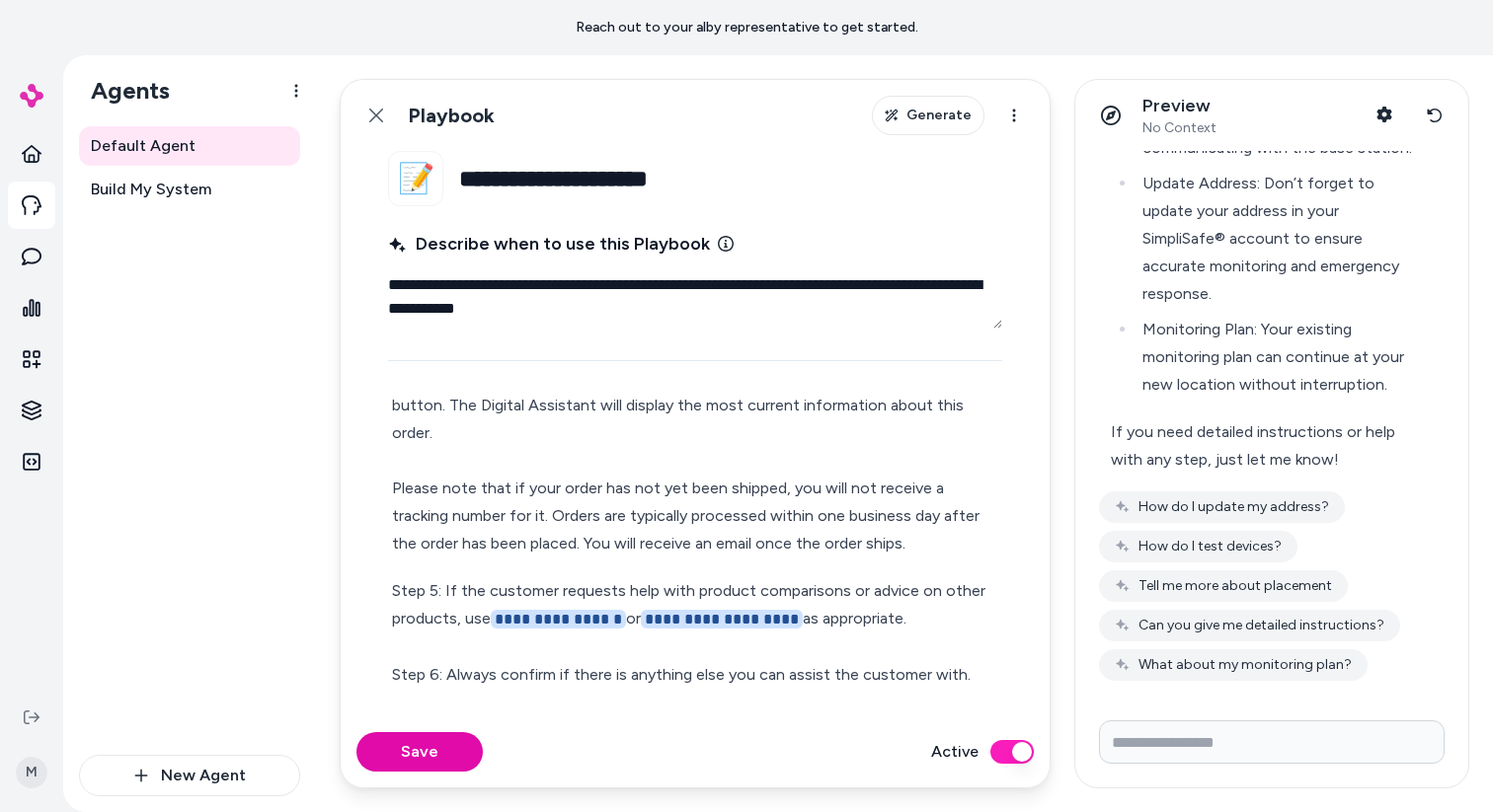
scroll to position [2401, 0]
click at [1295, 743] on input "Write your prompt here" at bounding box center [1271, 742] width 345 height 44
type input "**********"
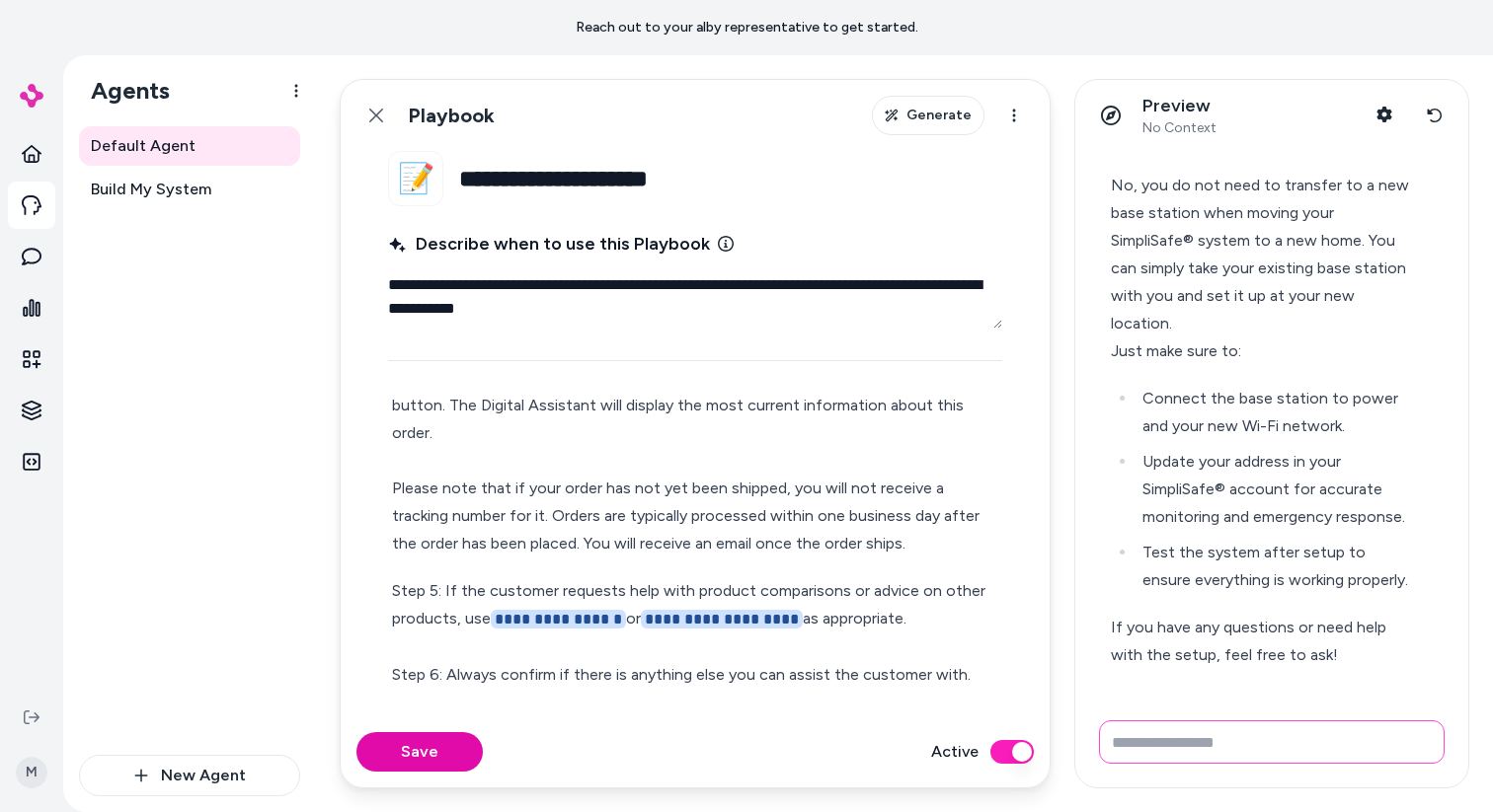
scroll to position [2909, 0]
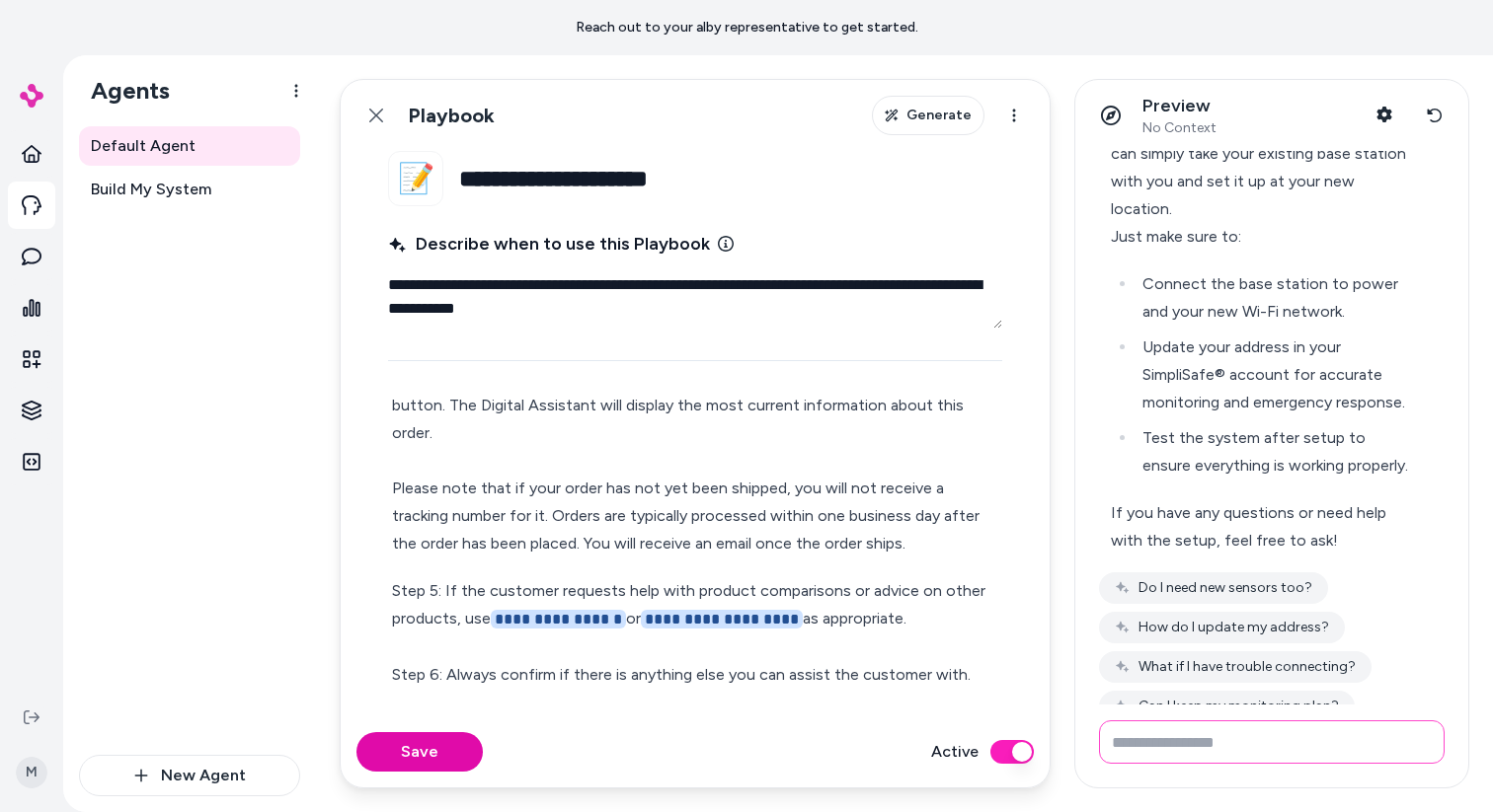
click at [1265, 740] on input "Write your prompt here" at bounding box center [1271, 742] width 345 height 44
type input "*"
type input "**********"
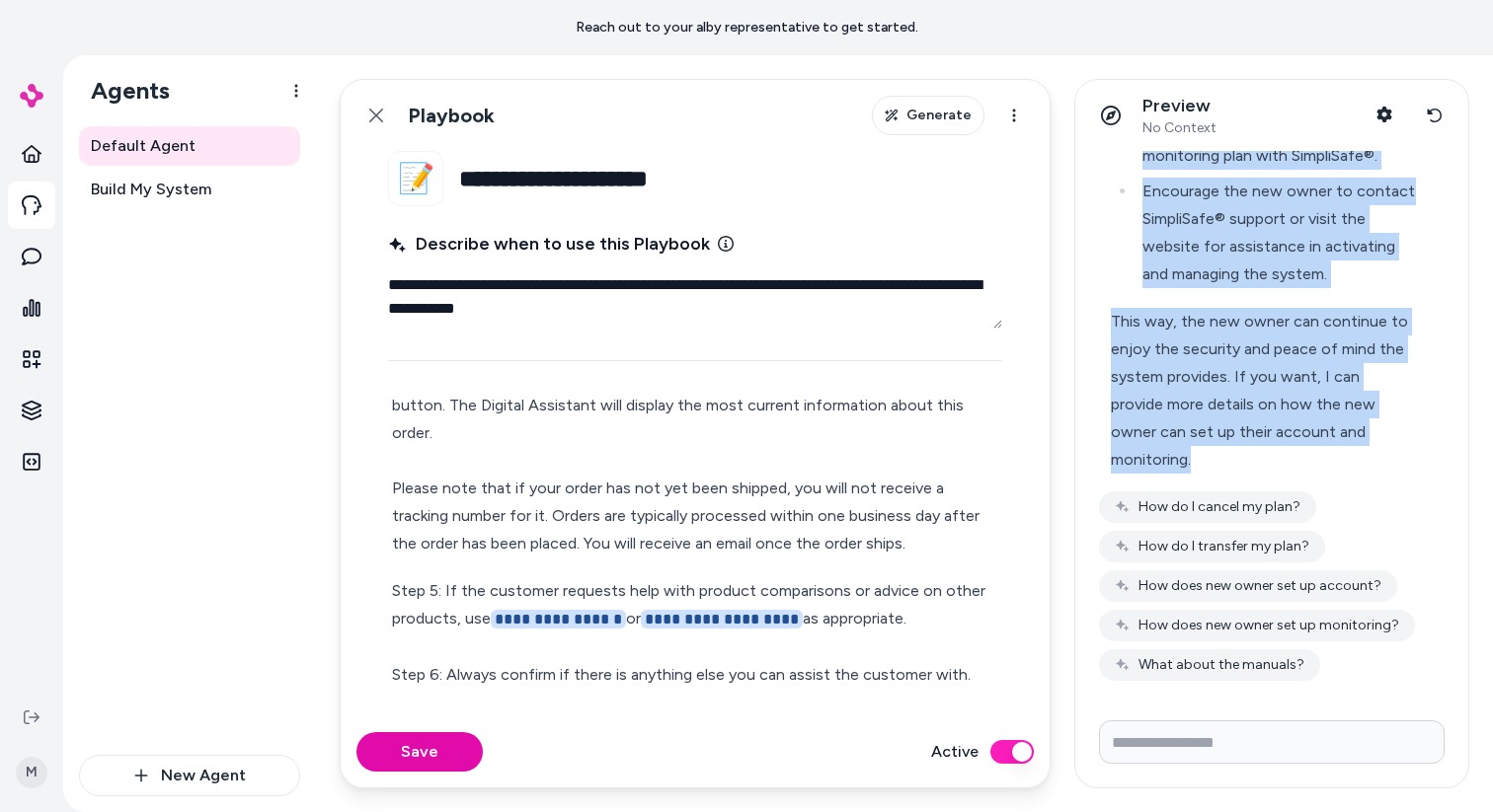
scroll to position [4004, 0]
drag, startPoint x: 1111, startPoint y: 251, endPoint x: 1286, endPoint y: 458, distance: 271.1
click at [1286, 458] on div "If you are selling your home and want the new owner to keep the SimpliSafe® sys…" at bounding box center [1263, 79] width 305 height 789
copy div "If you are selling your home and want the new owner to keep the SimpliSafe® sys…"
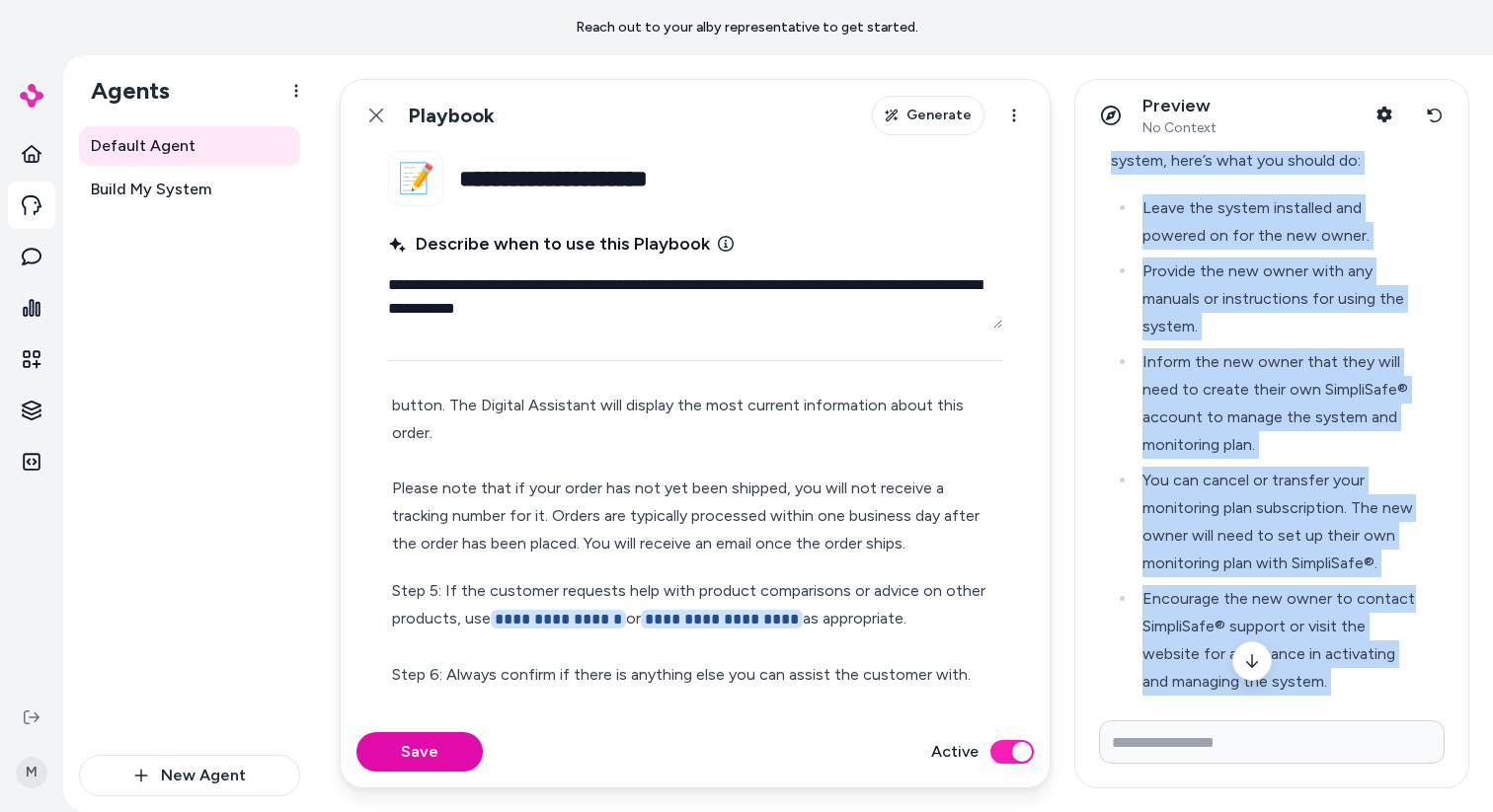
scroll to position [3510, 0]
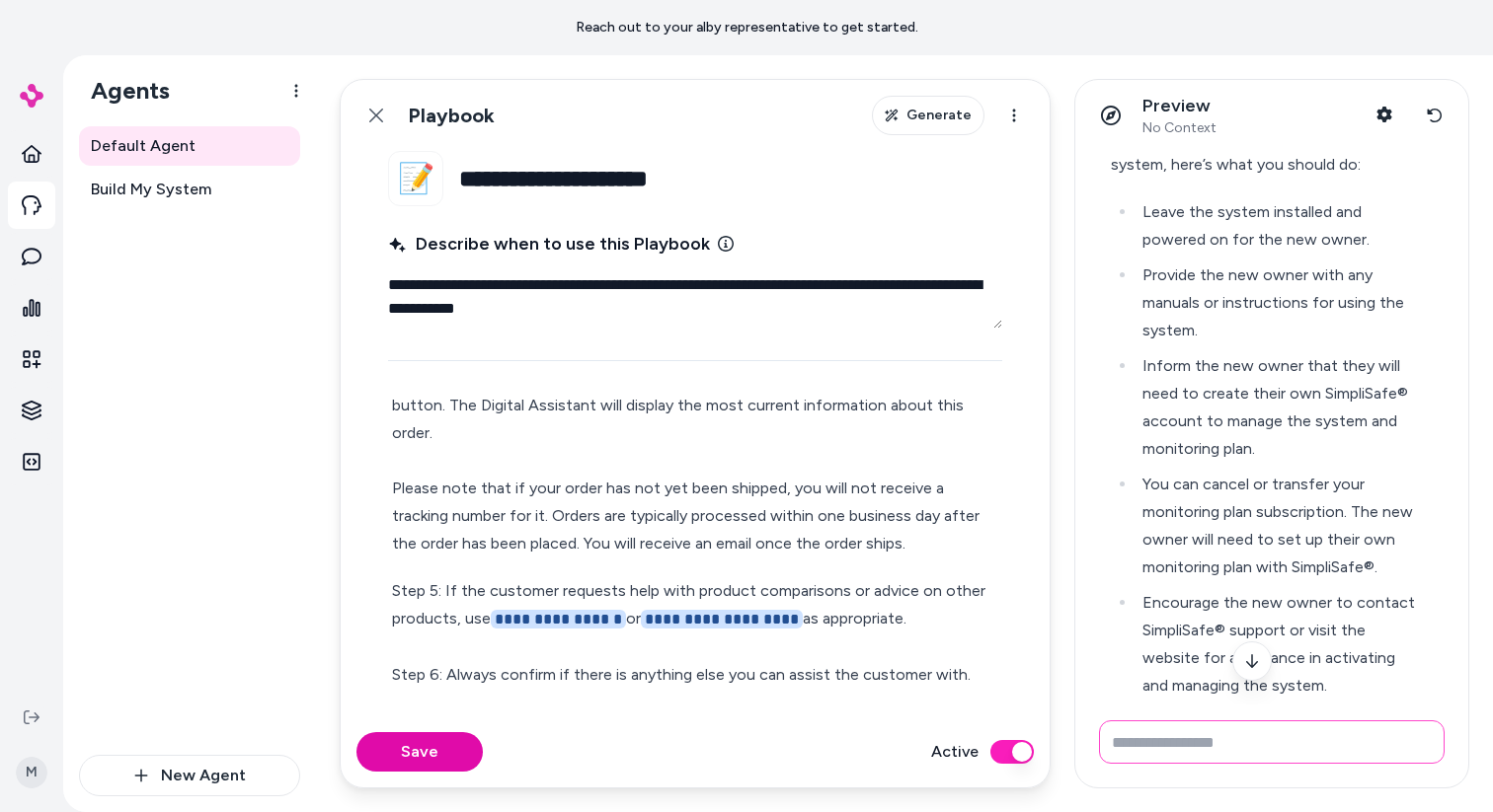
click at [1214, 726] on input "Write your prompt here" at bounding box center [1271, 742] width 345 height 44
type input "**********"
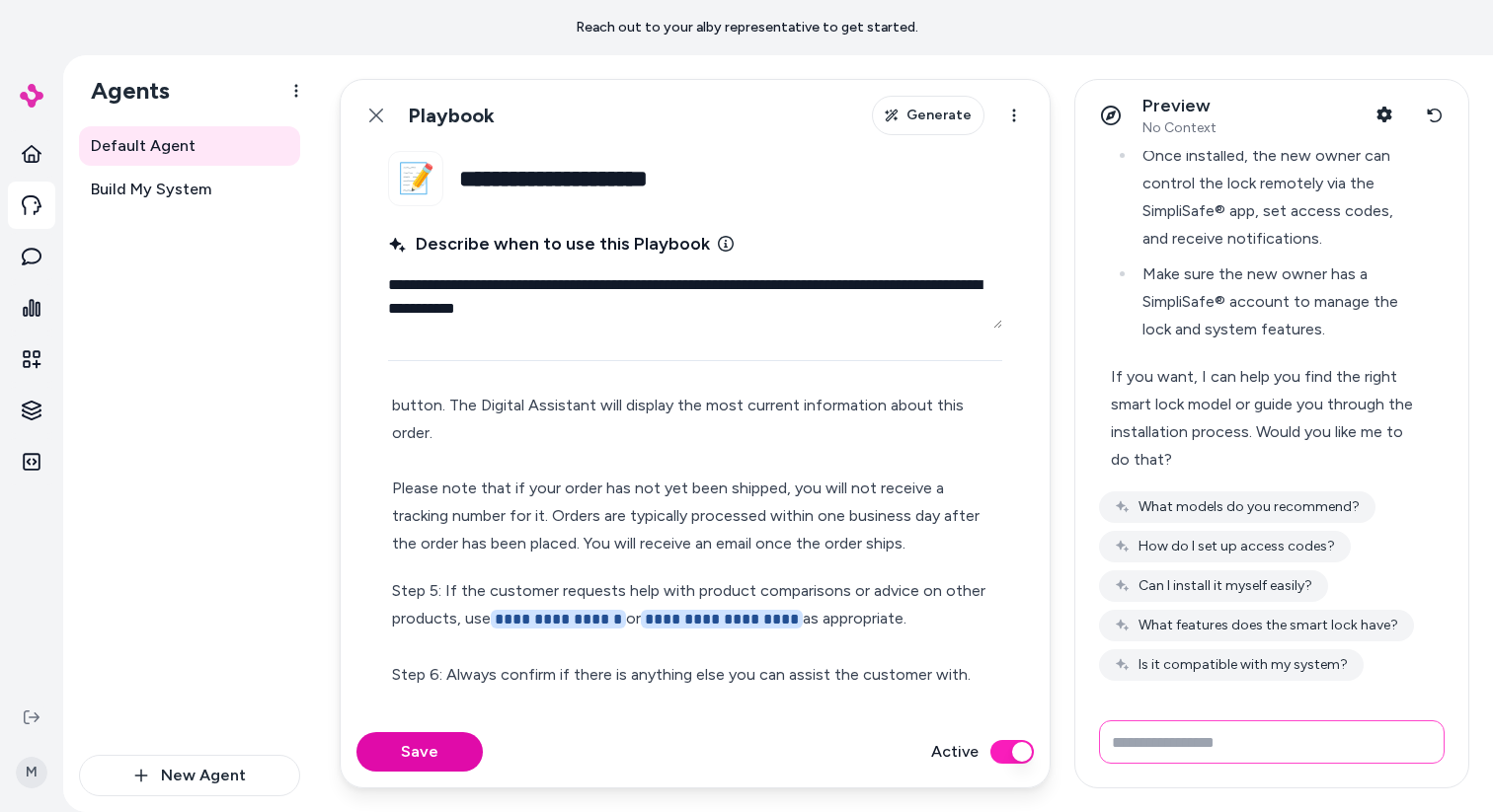
scroll to position [4968, 0]
